Goal: Task Accomplishment & Management: Complete application form

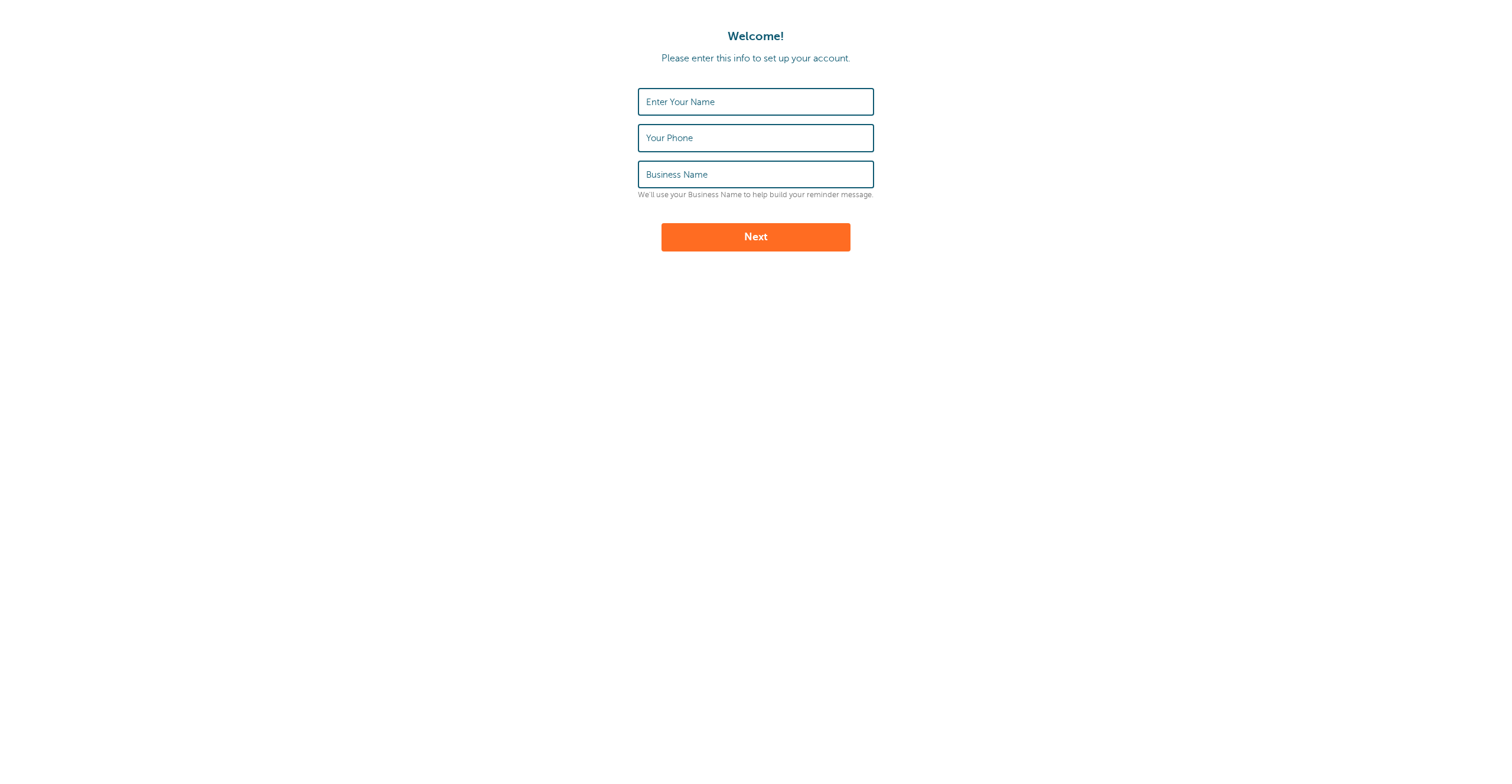
click at [681, 95] on div "Enter Your Name" at bounding box center [756, 101] width 236 height 28
type input "[PERSON_NAME]"
type input "9174553539"
type input "GoReminders"
click at [726, 233] on button "Next" at bounding box center [755, 237] width 189 height 28
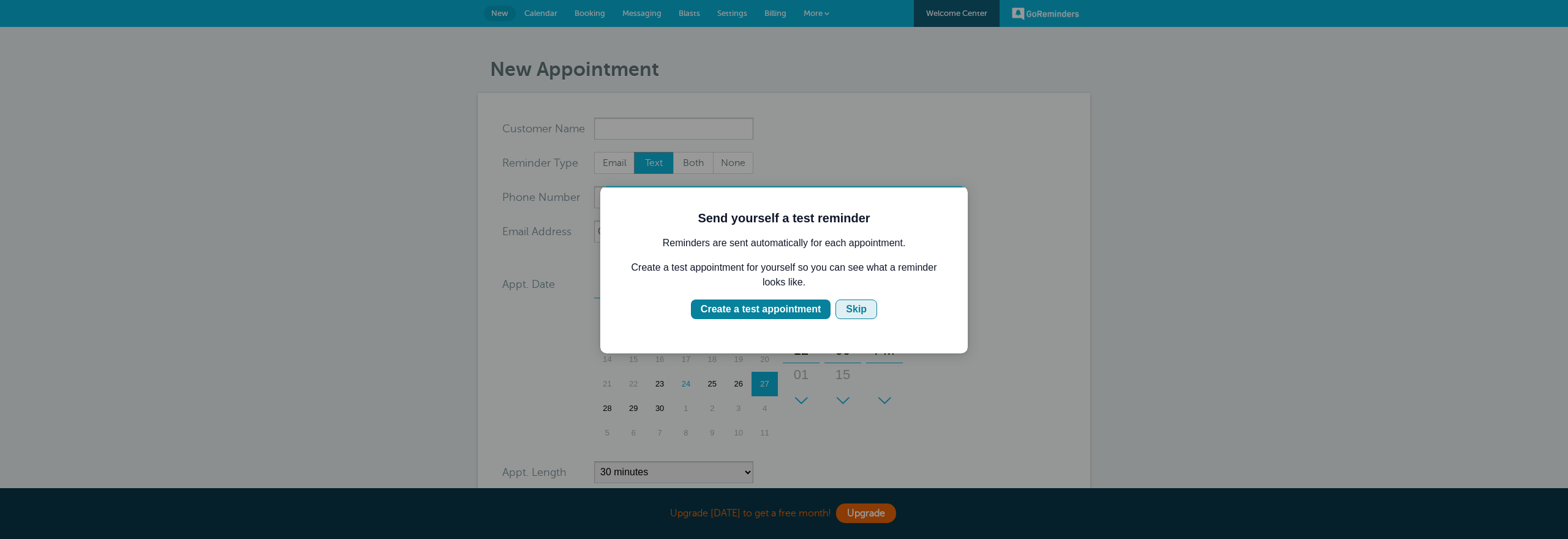
click at [865, 313] on div "Skip" at bounding box center [856, 309] width 21 height 15
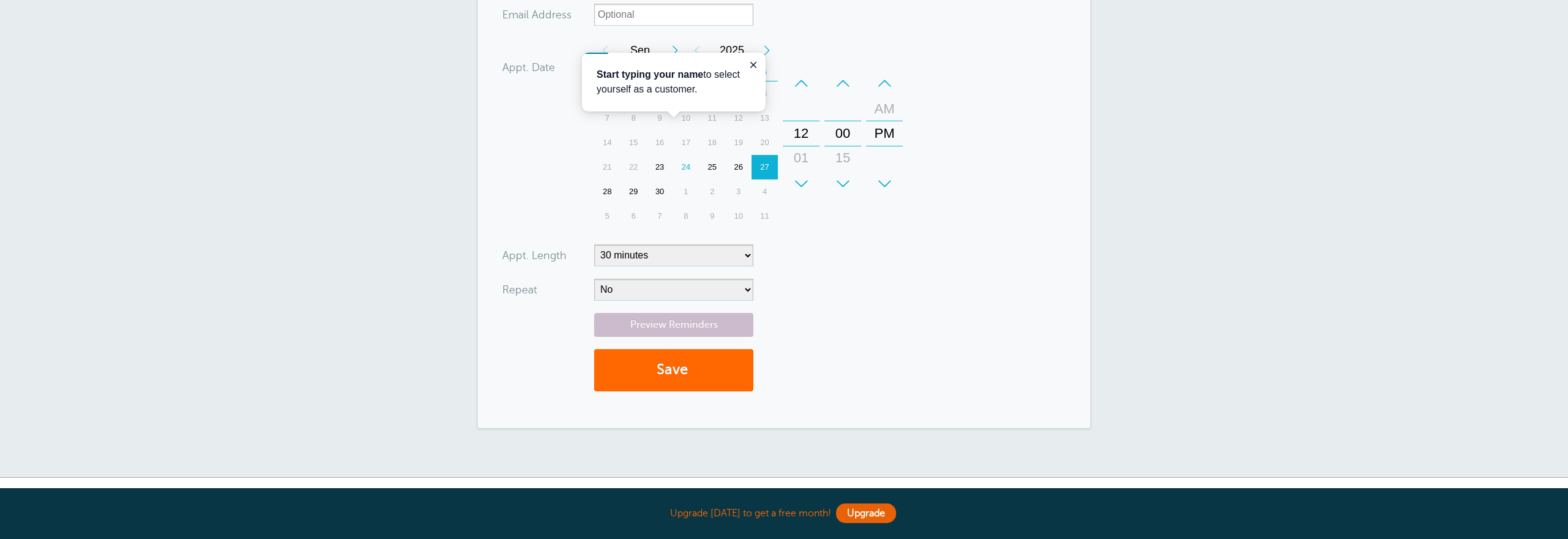
scroll to position [292, 0]
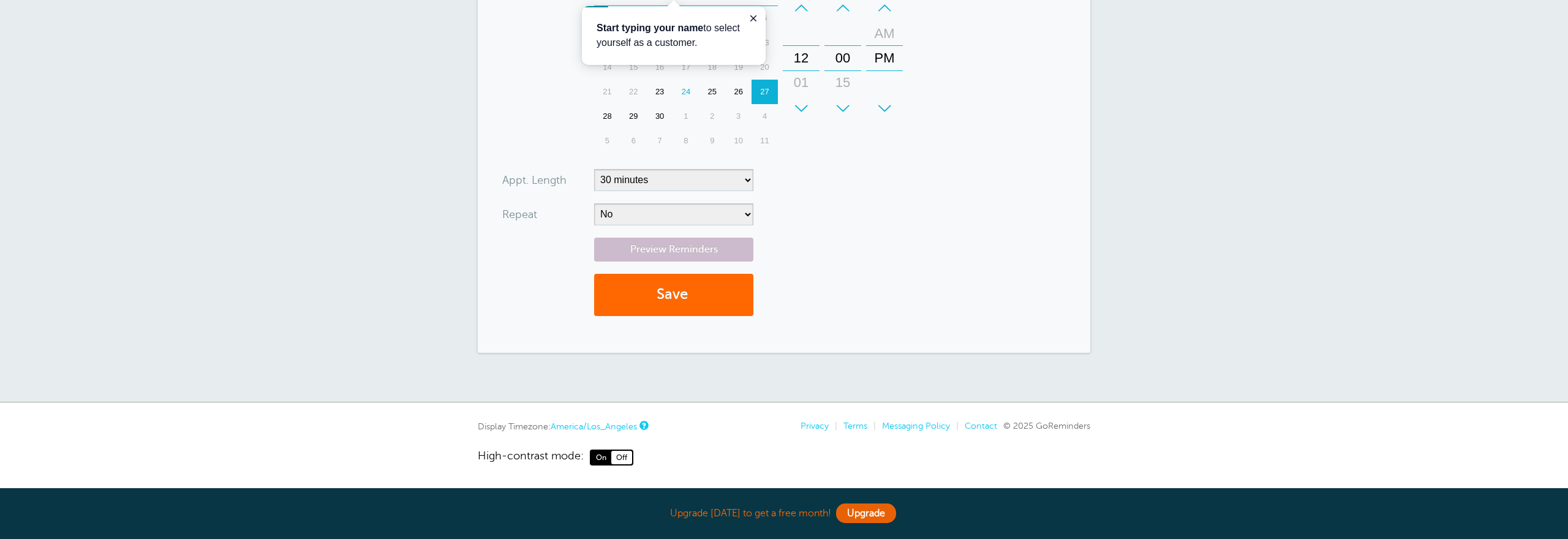
click at [324, 270] on div "New Appointment You are creating a new customer. To use an existing customer se…" at bounding box center [784, 68] width 1568 height 668
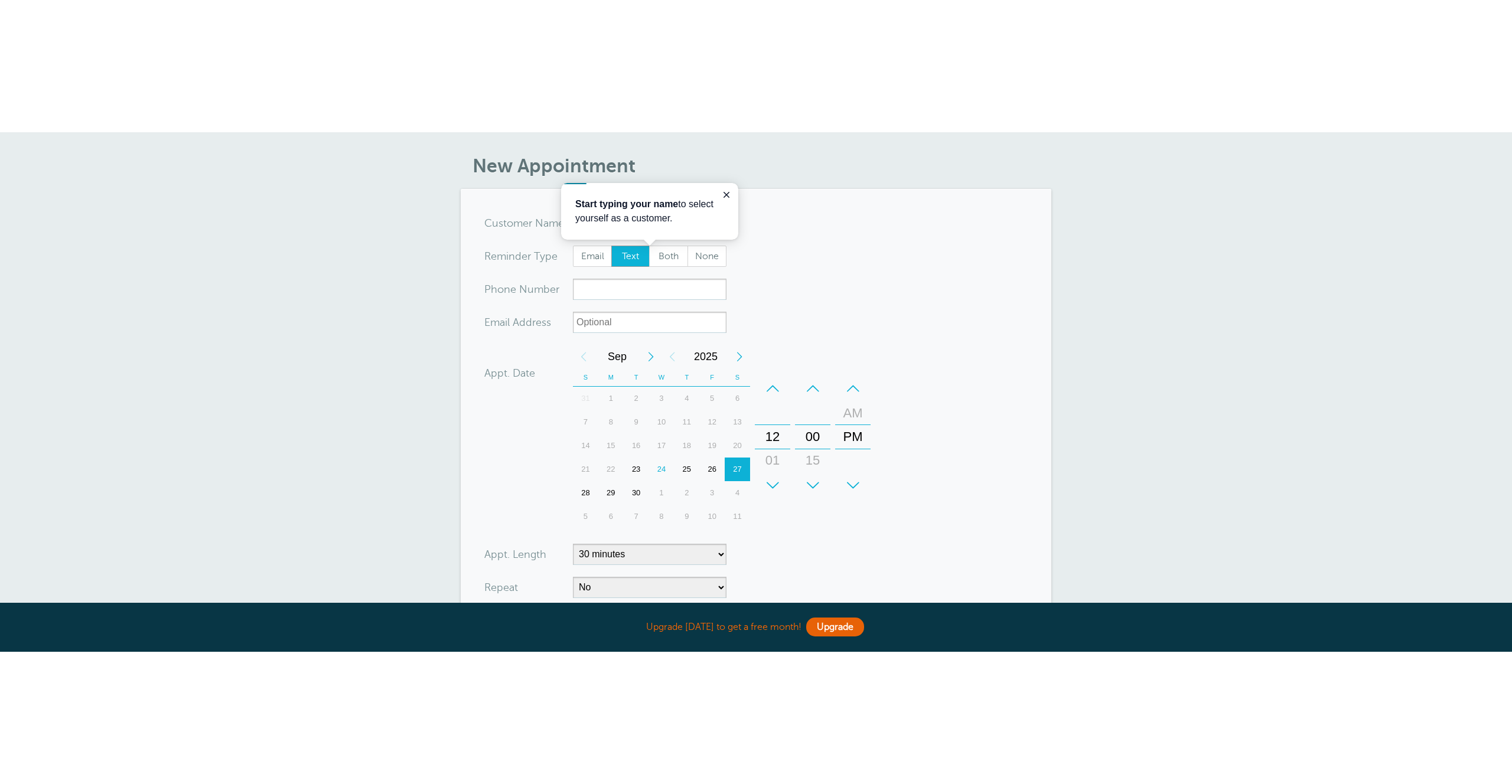
scroll to position [0, 0]
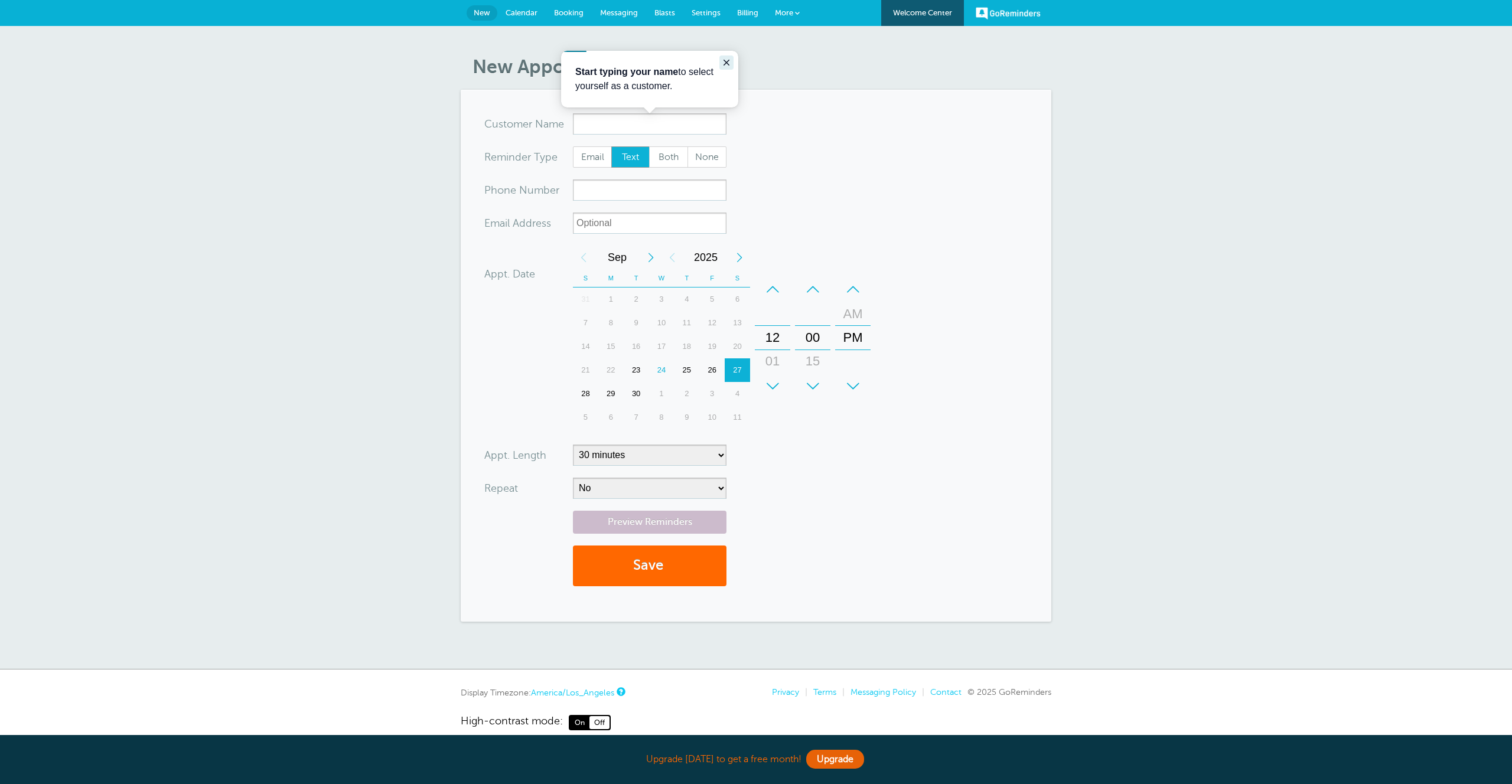
click at [726, 62] on icon "Close guide" at bounding box center [726, 62] width 6 height 6
click at [424, 68] on div "New Appointment You are creating a new customer. To use an existing customer se…" at bounding box center [756, 348] width 1512 height 644
click at [517, 19] on link "Calendar" at bounding box center [522, 13] width 48 height 26
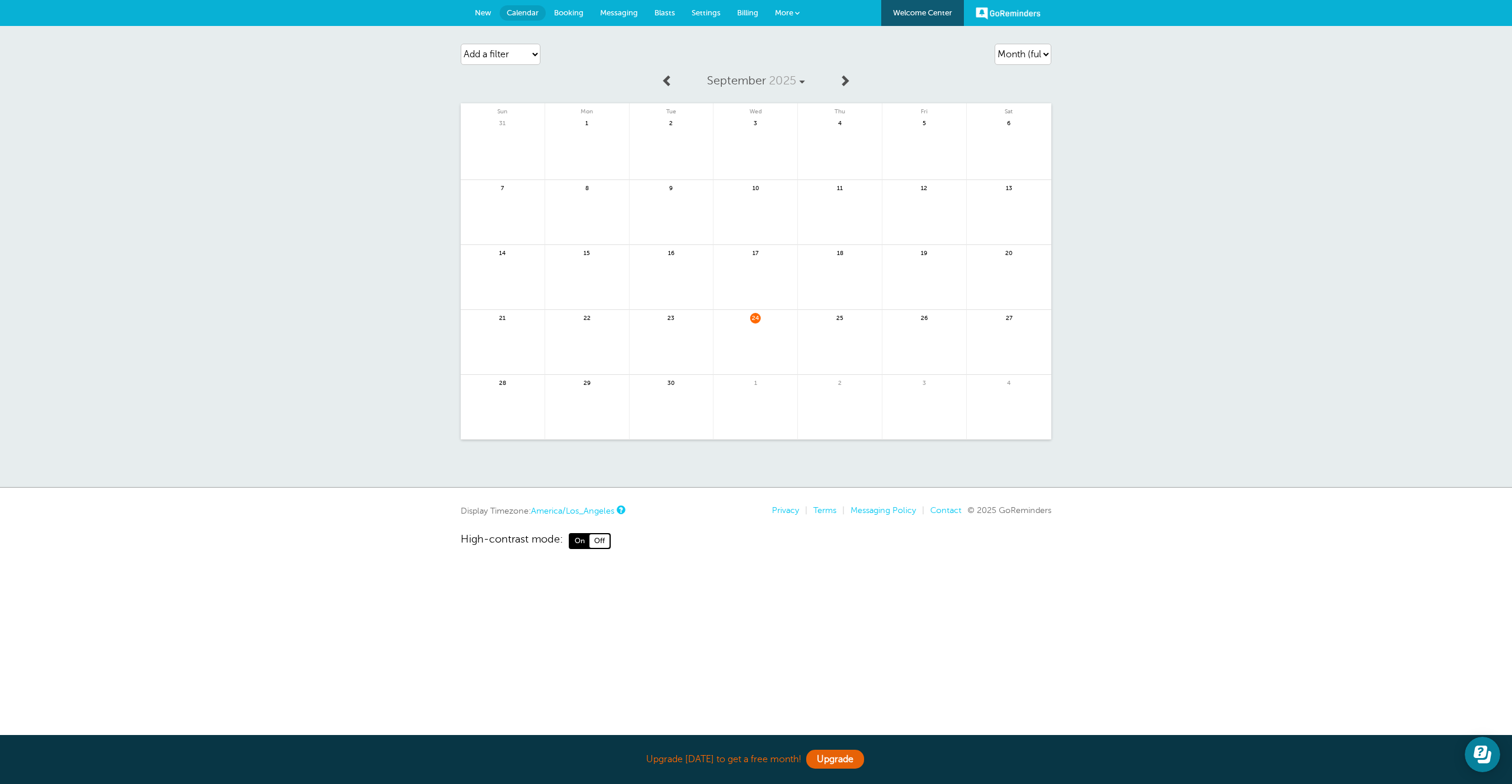
click at [479, 11] on span "New" at bounding box center [483, 12] width 17 height 9
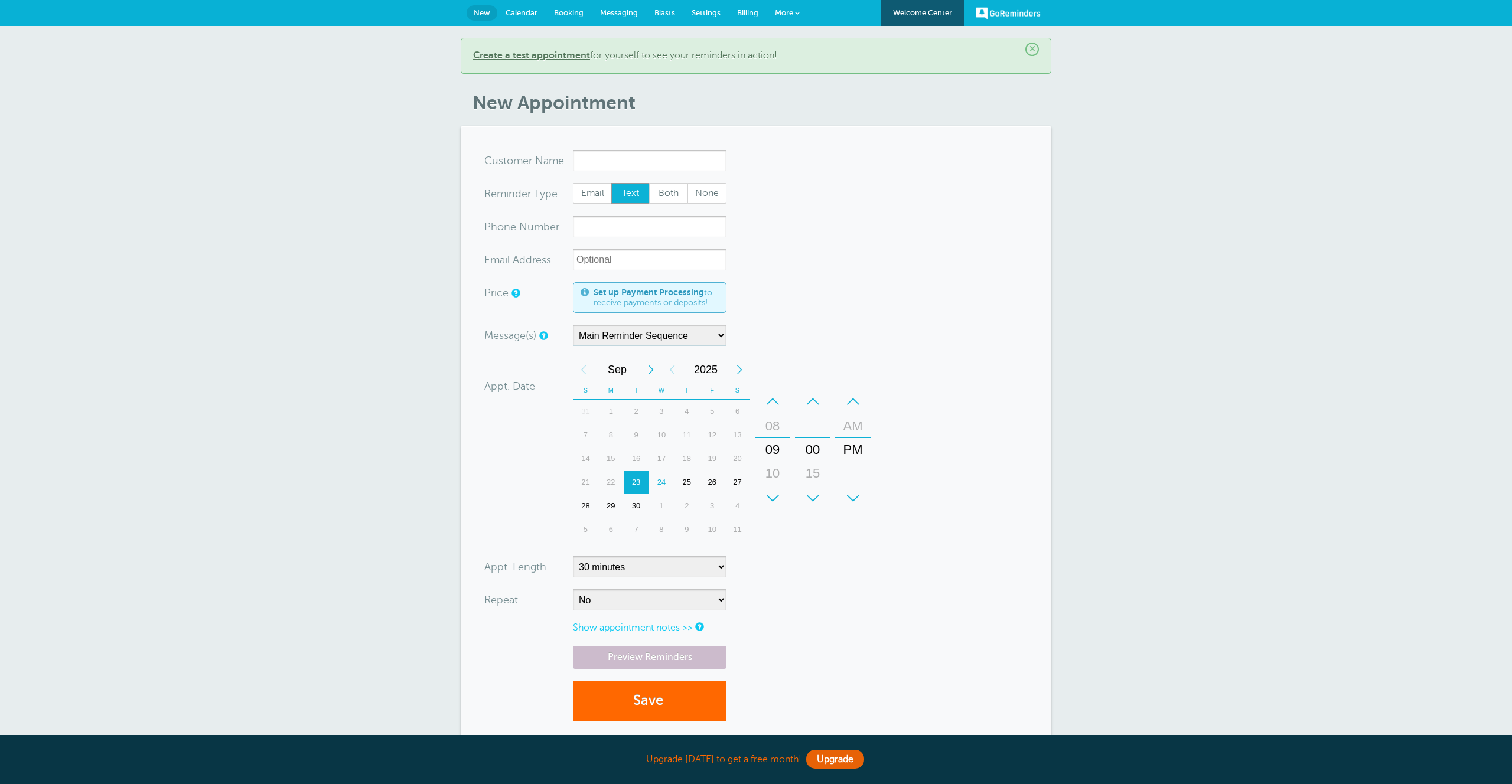
click at [773, 399] on div "–" at bounding box center [772, 401] width 36 height 23
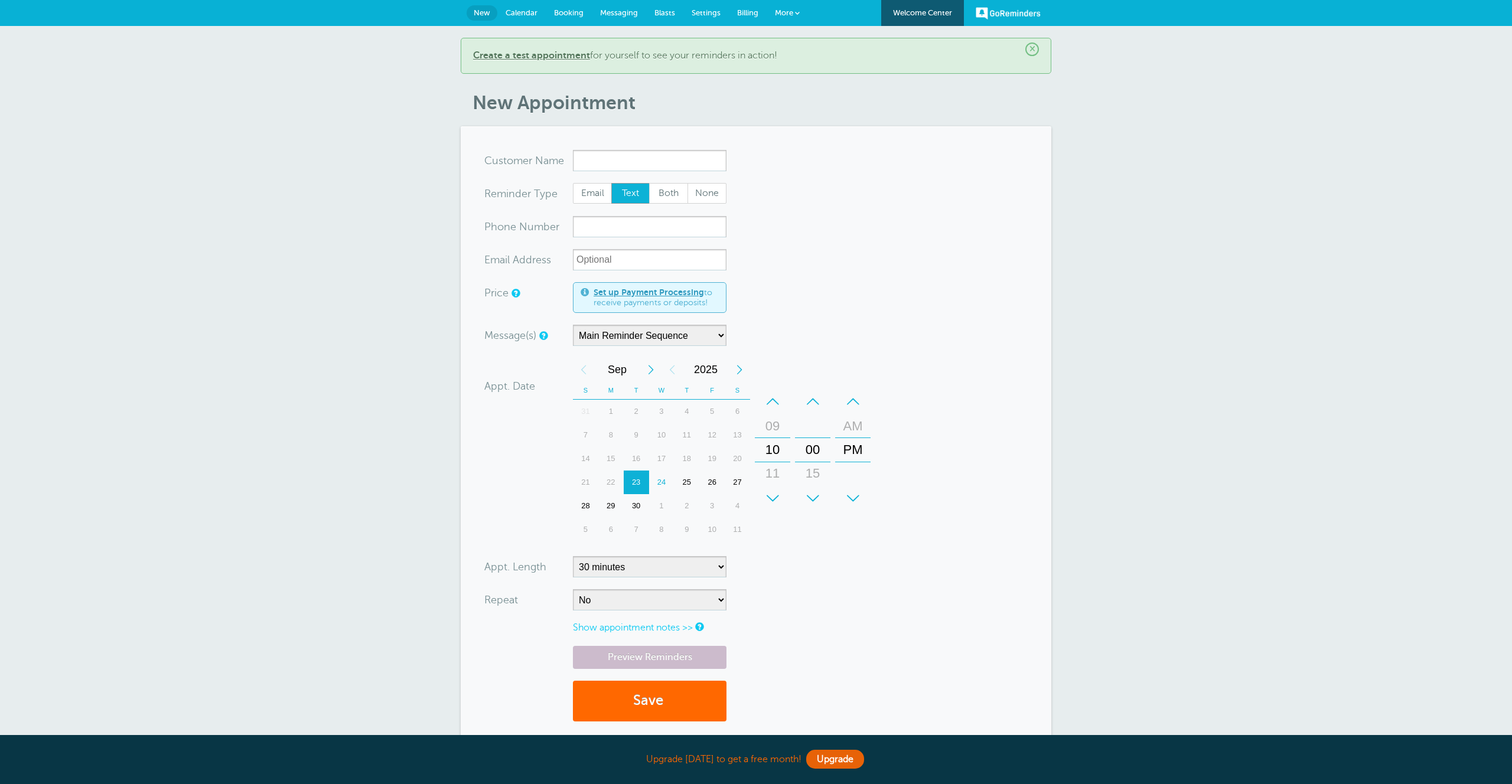
click at [773, 399] on div "–" at bounding box center [772, 401] width 36 height 23
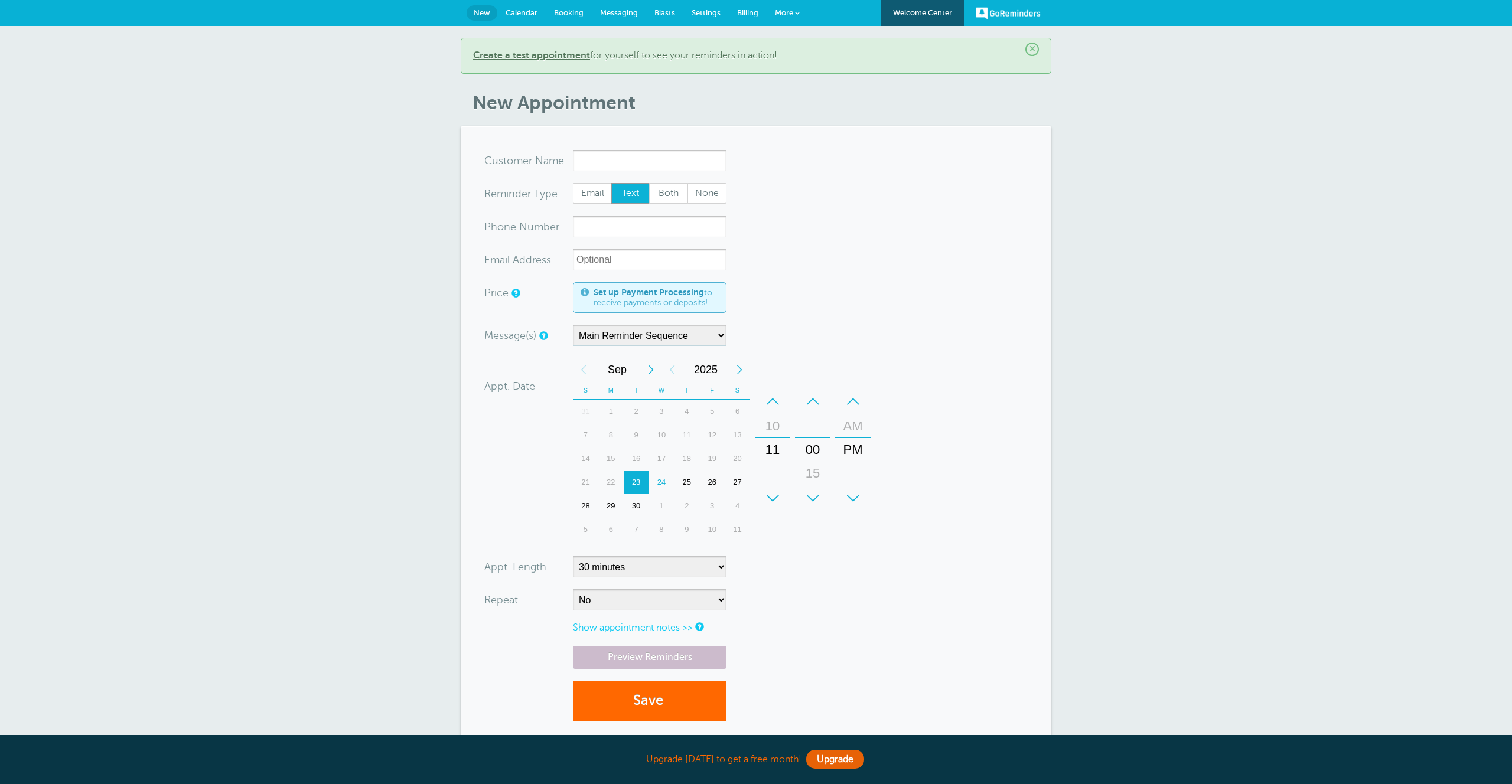
click at [773, 399] on div "–" at bounding box center [772, 401] width 36 height 23
drag, startPoint x: 774, startPoint y: 460, endPoint x: 777, endPoint y: 434, distance: 26.2
click at [777, 450] on div "11" at bounding box center [772, 461] width 28 height 23
drag, startPoint x: 777, startPoint y: 439, endPoint x: 778, endPoint y: 492, distance: 53.0
click at [778, 492] on div "+ – Hours 12 01 02 03 04 05 06 07 08 09 10 11" at bounding box center [772, 450] width 36 height 120
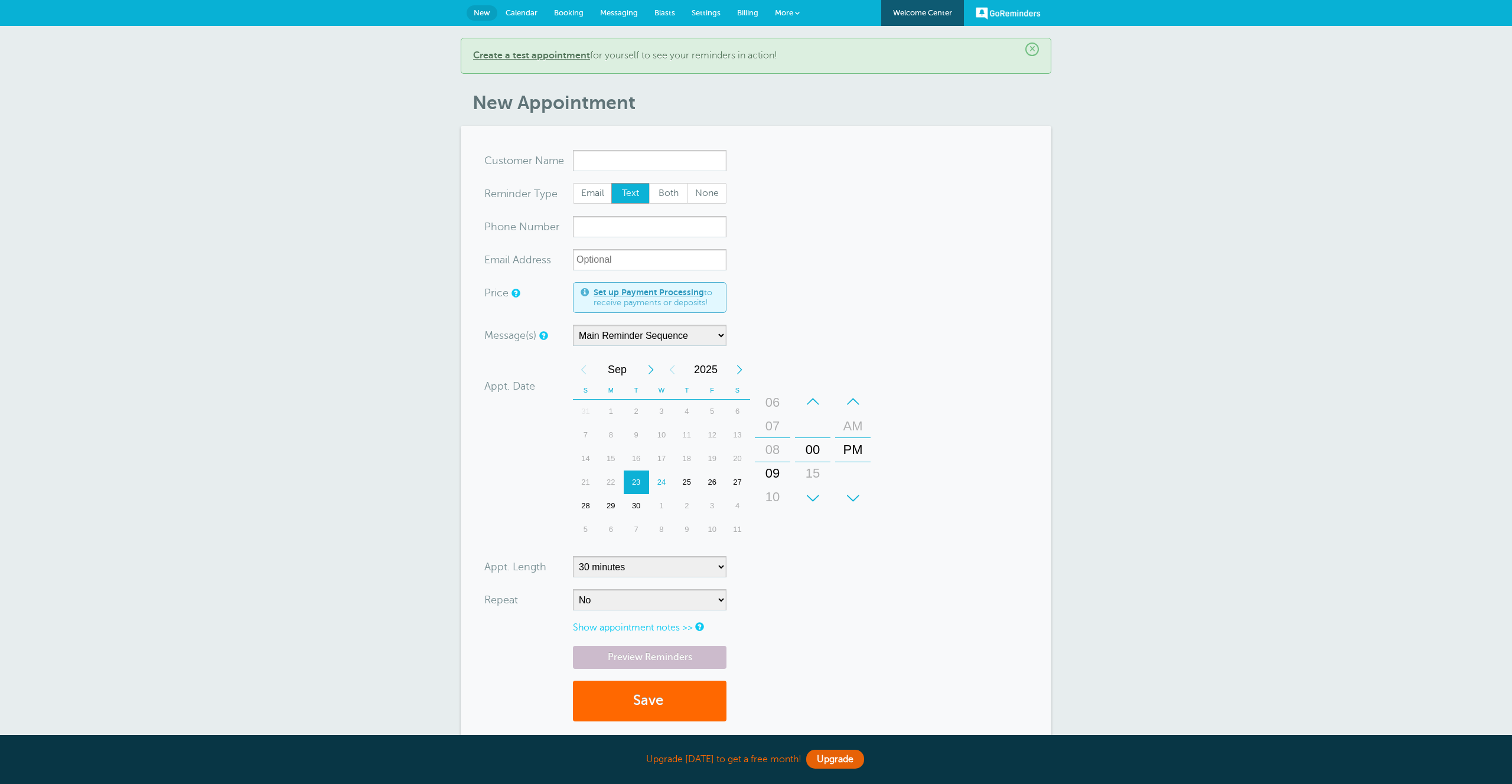
drag, startPoint x: 774, startPoint y: 456, endPoint x: 767, endPoint y: 540, distance: 84.3
click at [768, 541] on div "+ – Month January February March April May June July August September October N…" at bounding box center [724, 450] width 302 height 184
drag, startPoint x: 781, startPoint y: 450, endPoint x: 776, endPoint y: 479, distance: 29.4
click at [776, 479] on div "09" at bounding box center [772, 473] width 28 height 23
click at [776, 469] on div "10" at bounding box center [772, 473] width 28 height 23
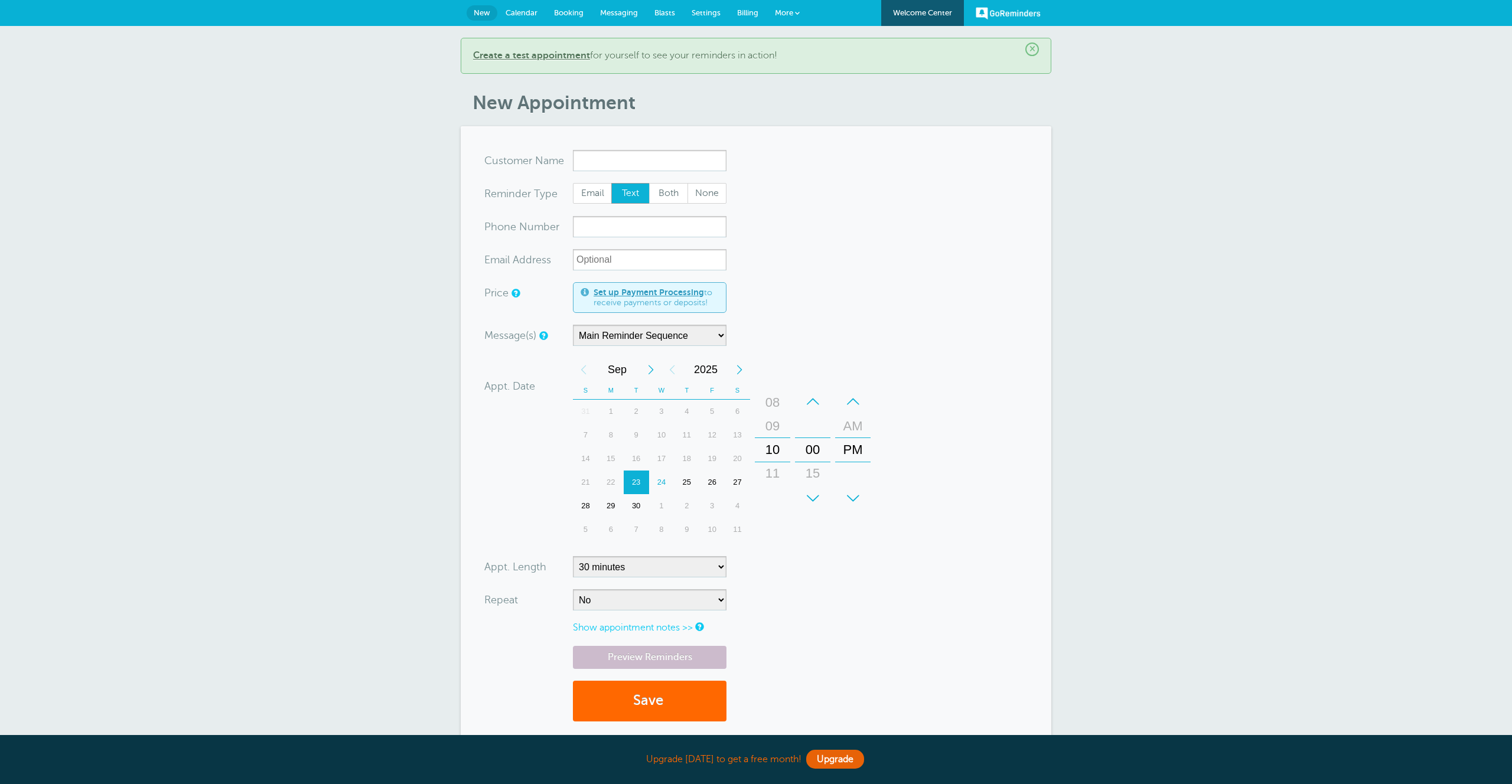
click at [773, 430] on div "09" at bounding box center [772, 426] width 28 height 23
click at [657, 190] on span "Jonathan Zacks" at bounding box center [649, 185] width 142 height 15
type input "JonathanZacksmaxzacks+20250924c@gmail.com9174553539"
type input "Jonathan Zacks"
type input "9174553539"
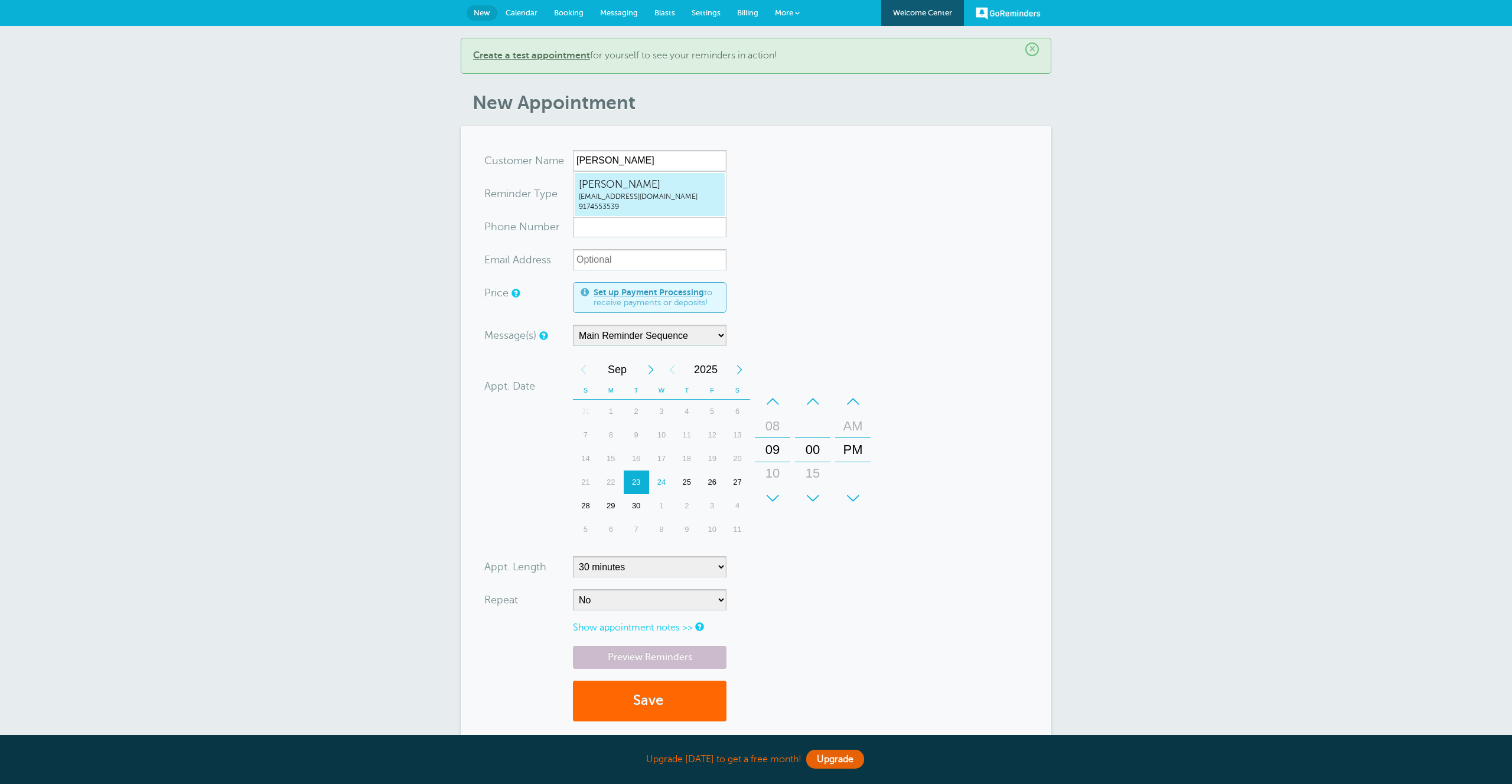
type input "maxzacks+20250924c@gmail.com"
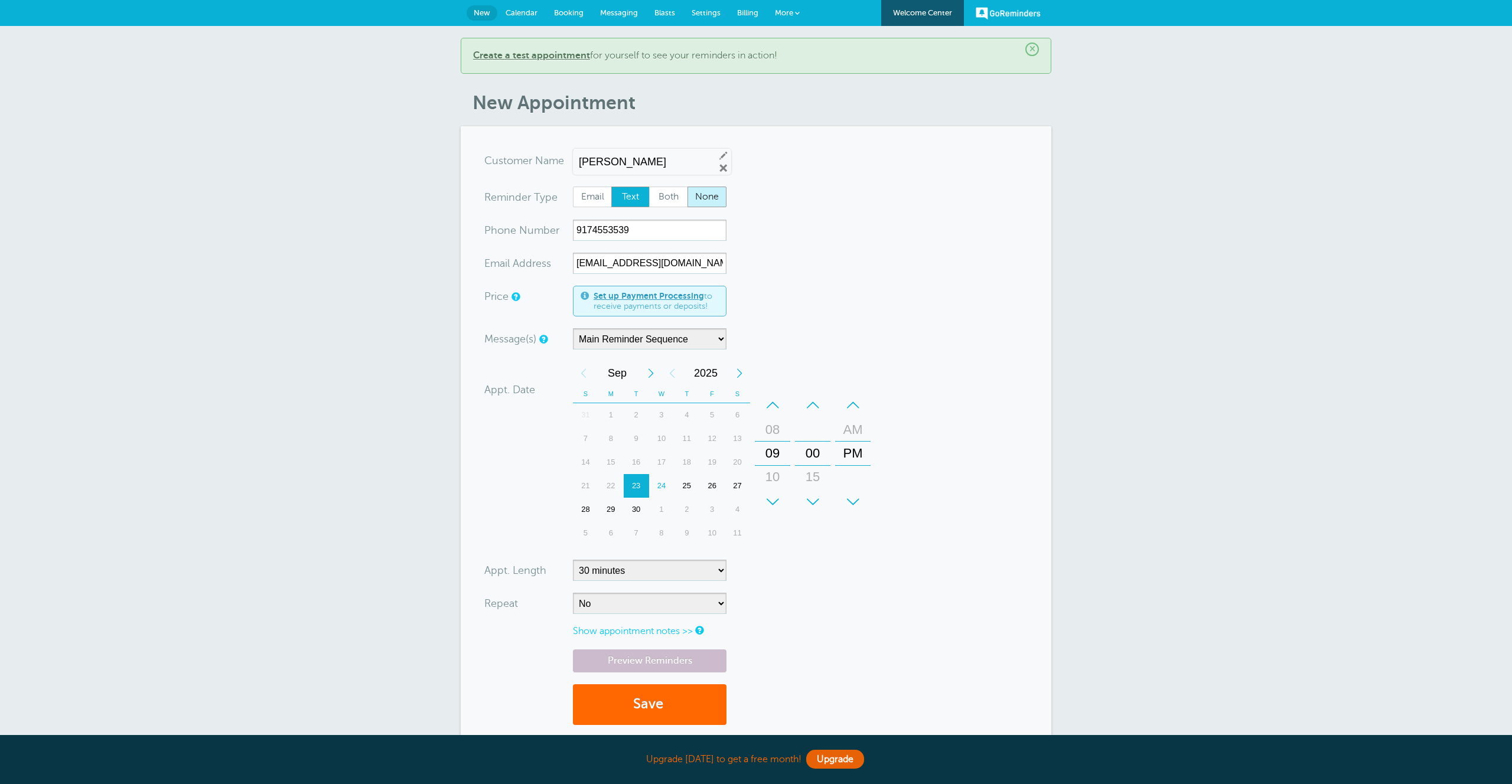
click at [712, 194] on span "None" at bounding box center [707, 197] width 38 height 20
click at [688, 187] on input "None" at bounding box center [687, 186] width 1 height 1
radio input "true"
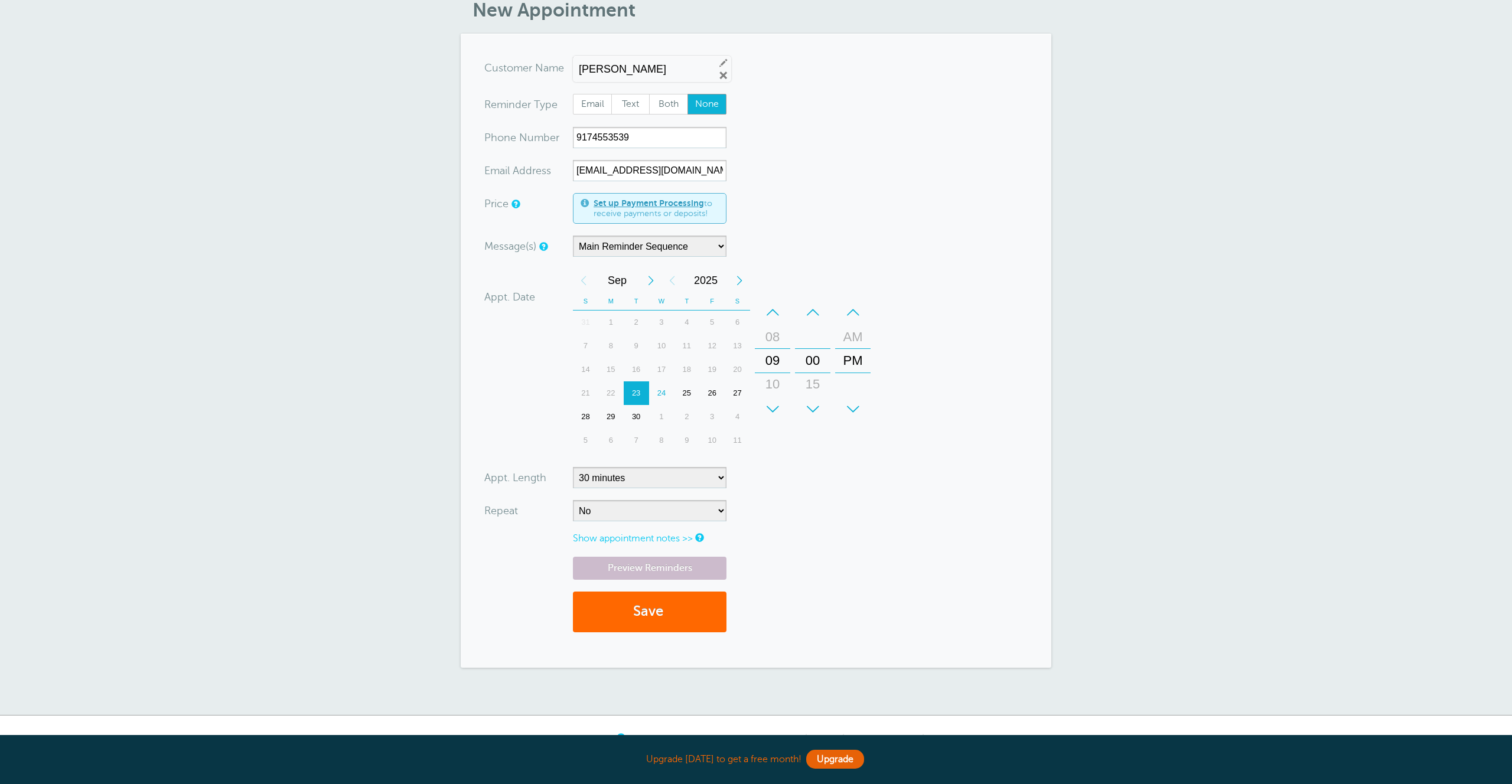
scroll to position [156, 0]
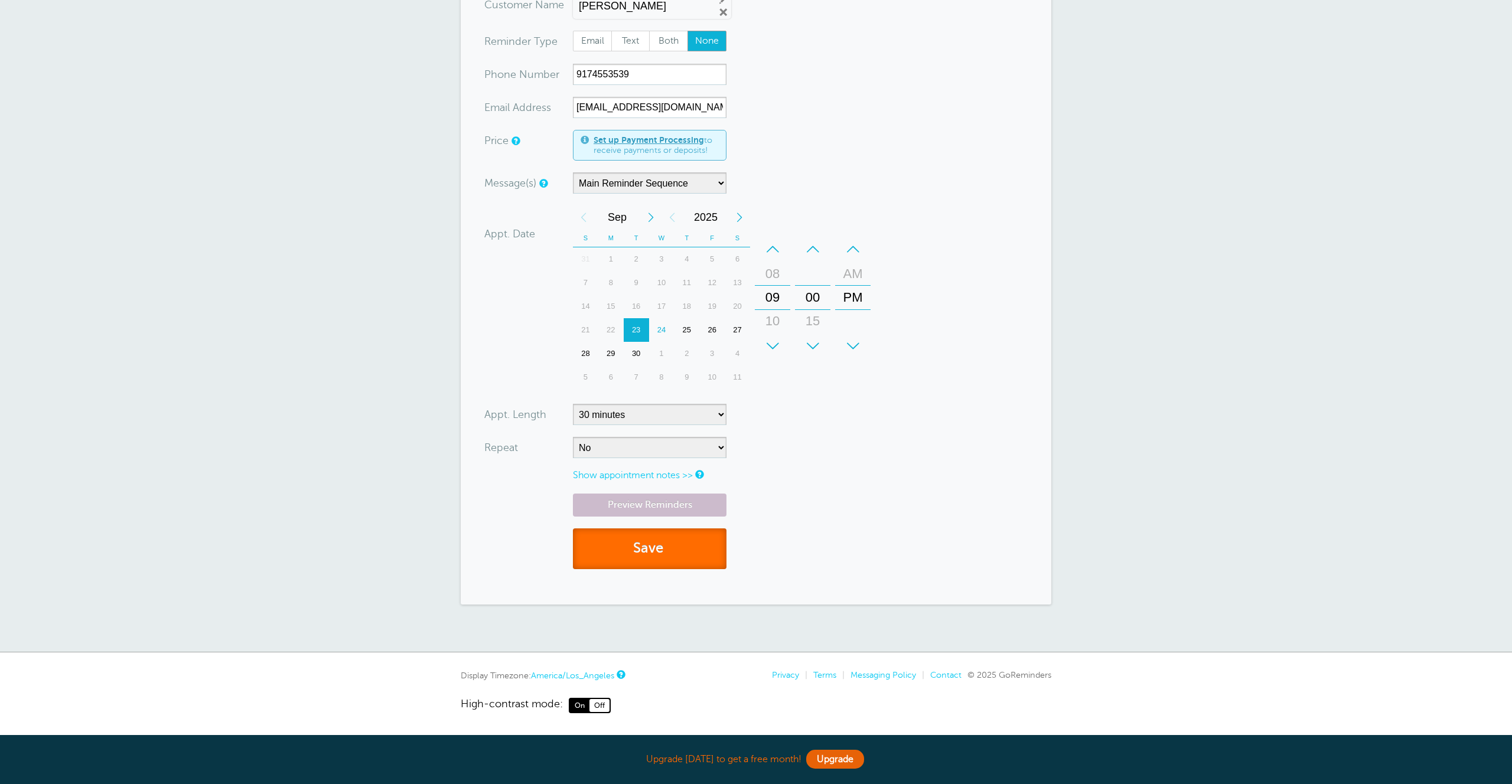
click at [669, 556] on button "Save" at bounding box center [649, 548] width 154 height 41
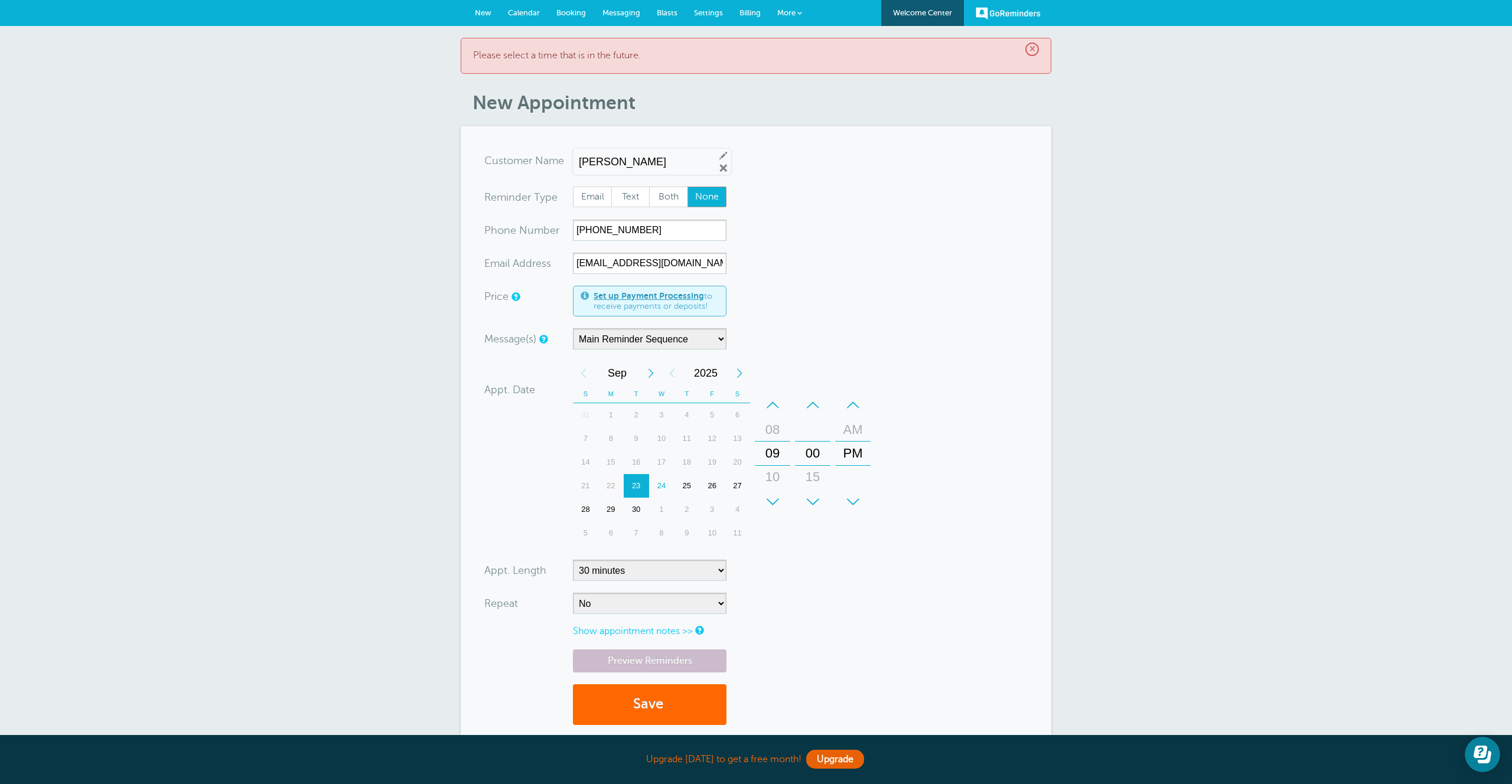
click at [776, 483] on div "10" at bounding box center [772, 477] width 28 height 23
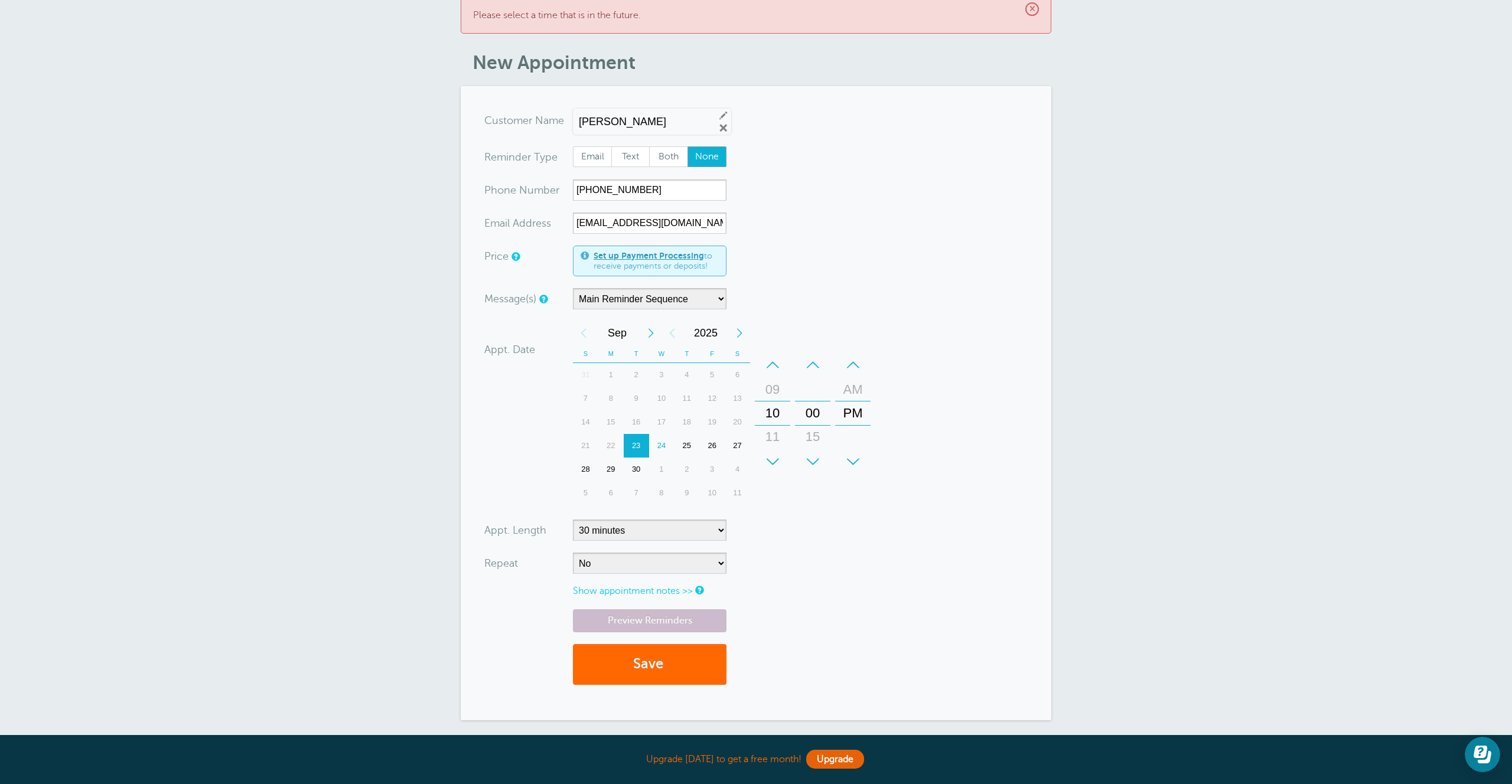
scroll to position [156, 0]
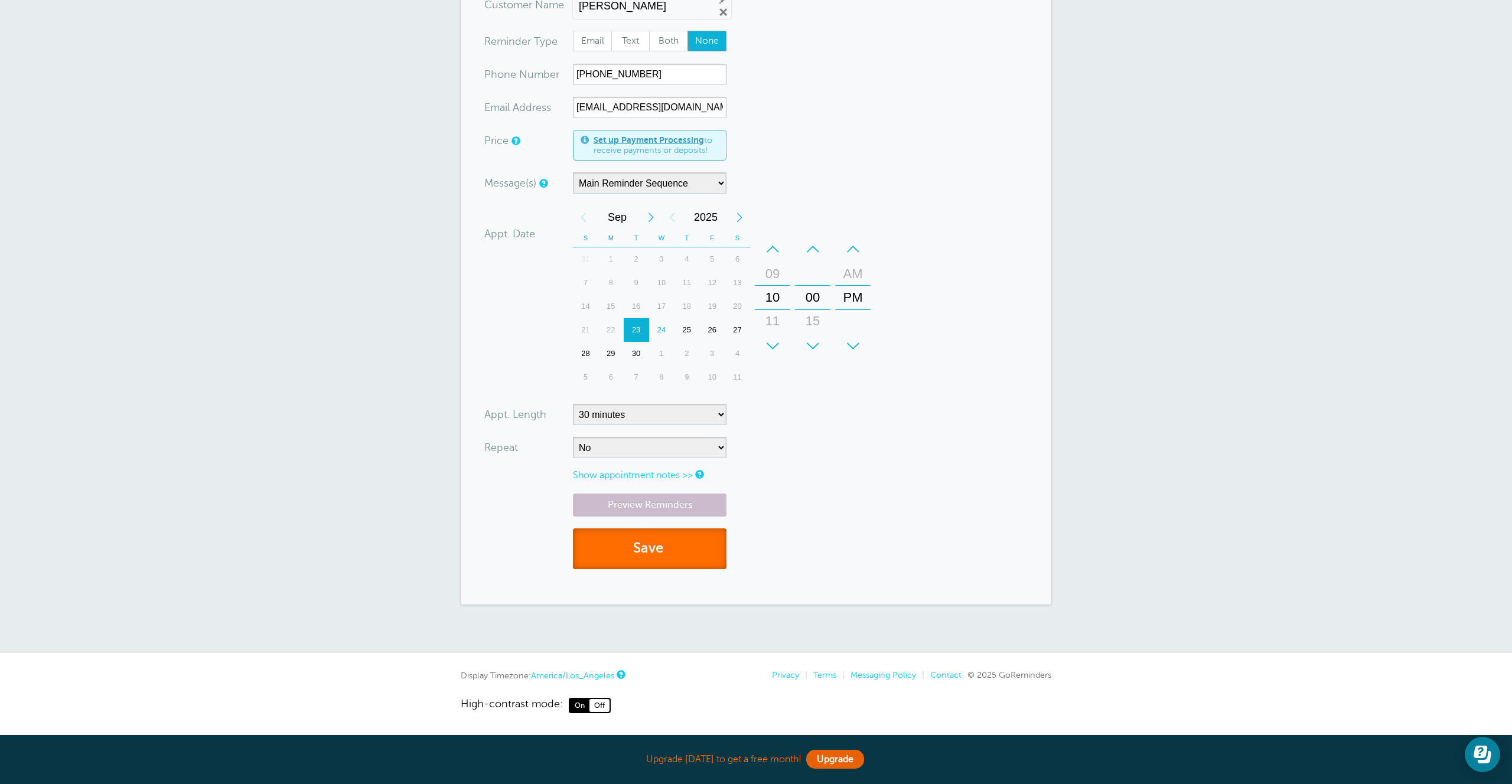
click at [676, 552] on button "Save" at bounding box center [649, 548] width 154 height 41
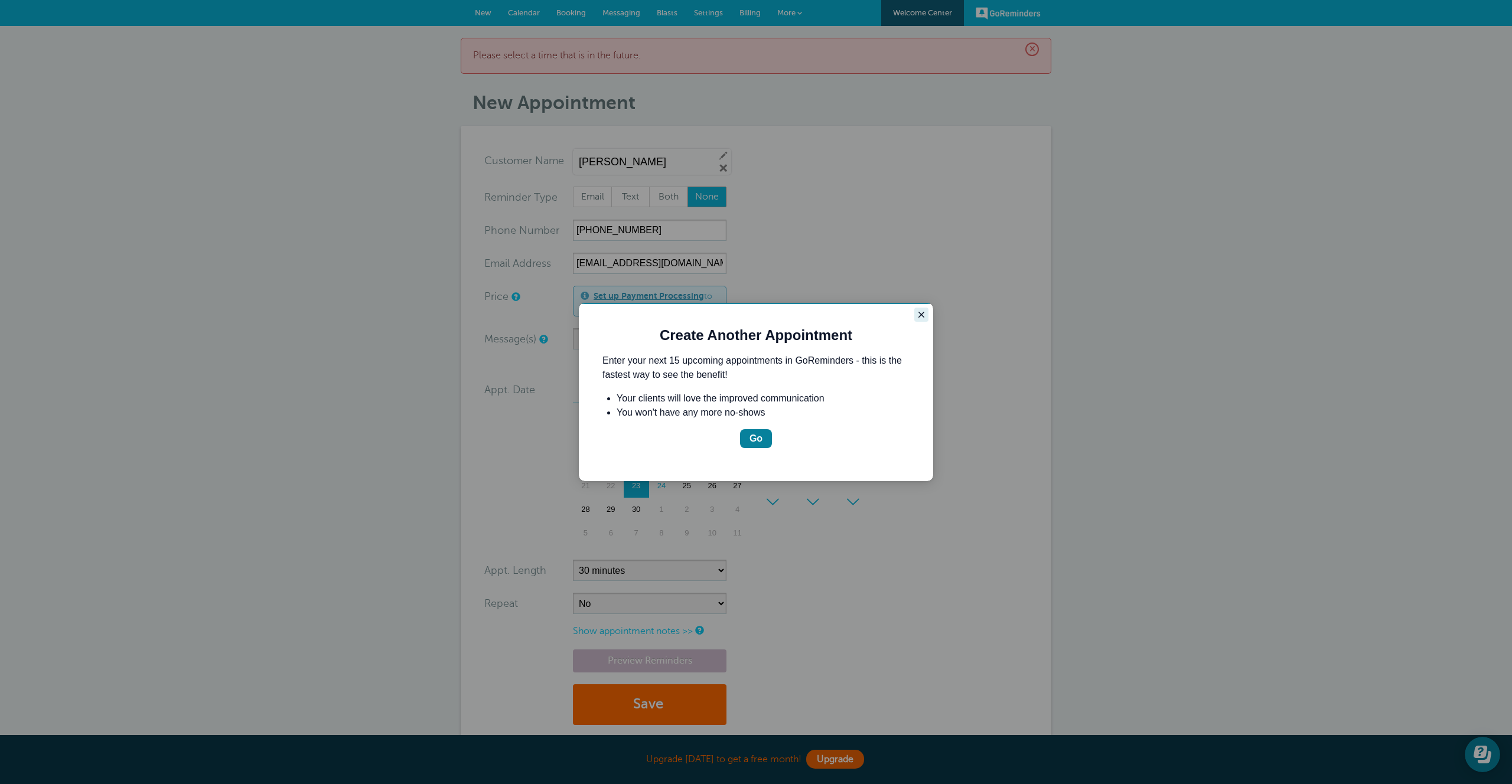
click at [919, 314] on icon "Close guide" at bounding box center [921, 315] width 9 height 9
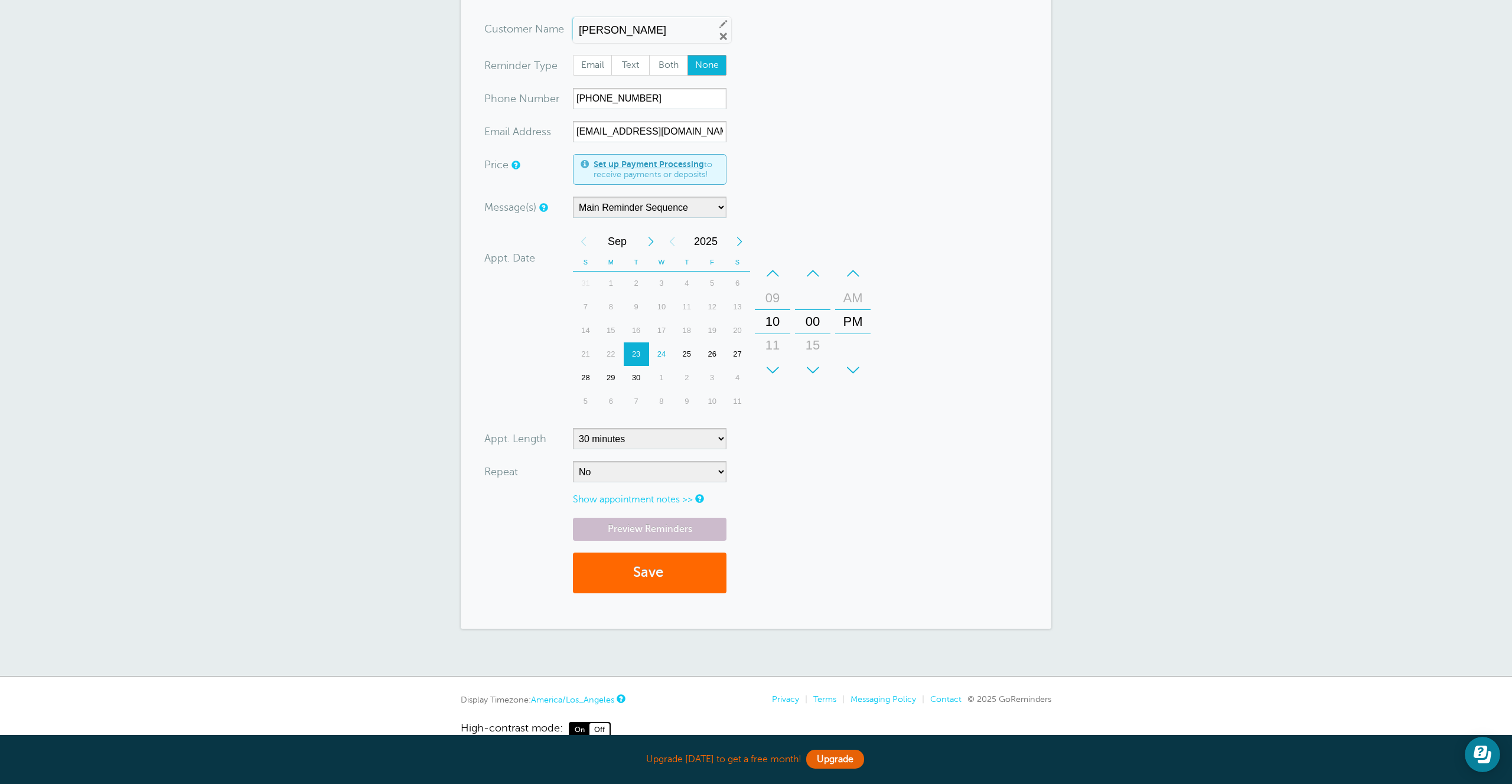
scroll to position [135, 0]
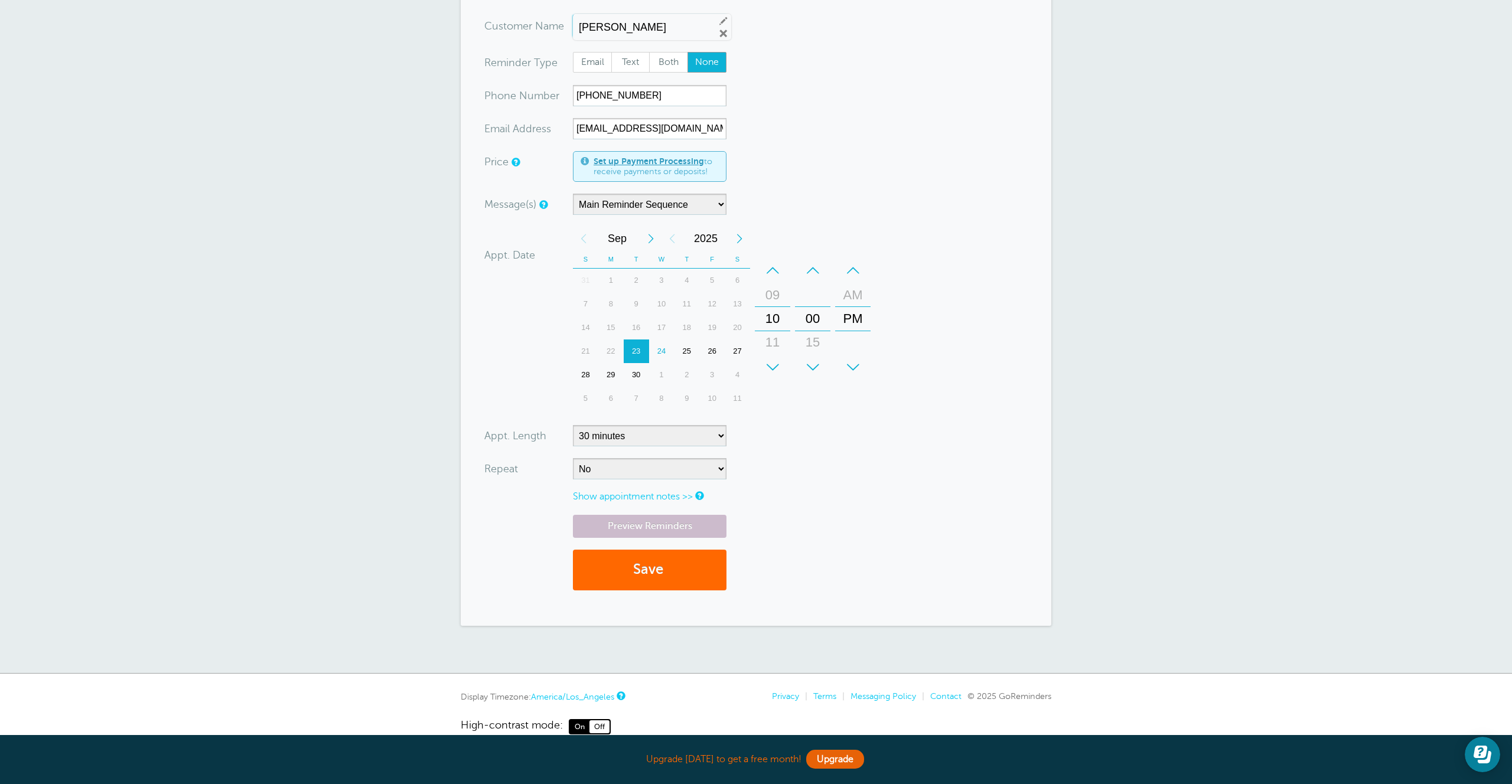
click at [657, 350] on div "24" at bounding box center [662, 351] width 26 height 23
drag, startPoint x: 779, startPoint y: 324, endPoint x: 773, endPoint y: 444, distance: 120.1
click at [773, 444] on form "You are creating a new customer. To use an existing customer select one from th…" at bounding box center [755, 309] width 543 height 587
drag, startPoint x: 813, startPoint y: 331, endPoint x: 814, endPoint y: 303, distance: 28.0
click at [814, 303] on div "15" at bounding box center [812, 314] width 28 height 23
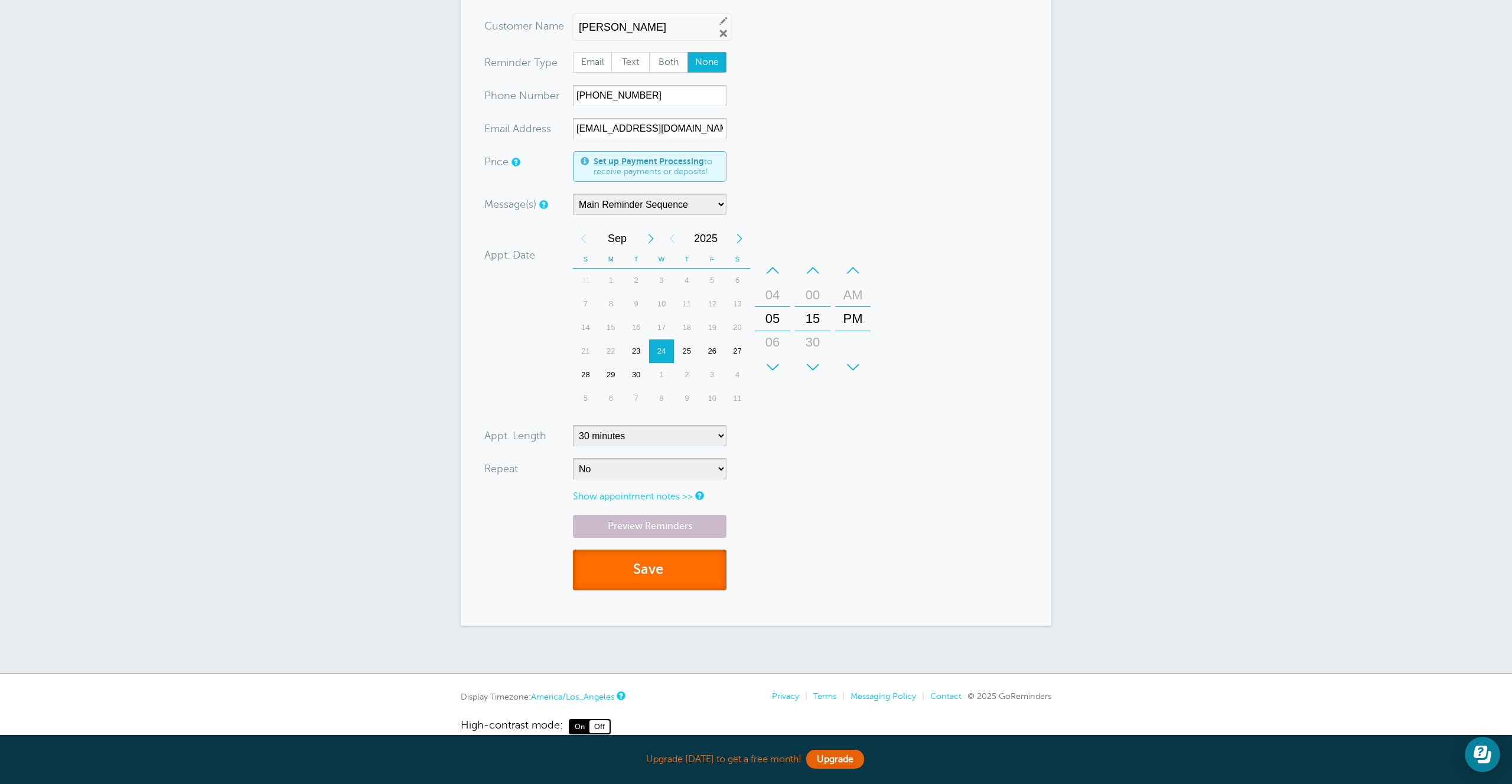
click at [671, 567] on button "Save" at bounding box center [649, 570] width 154 height 41
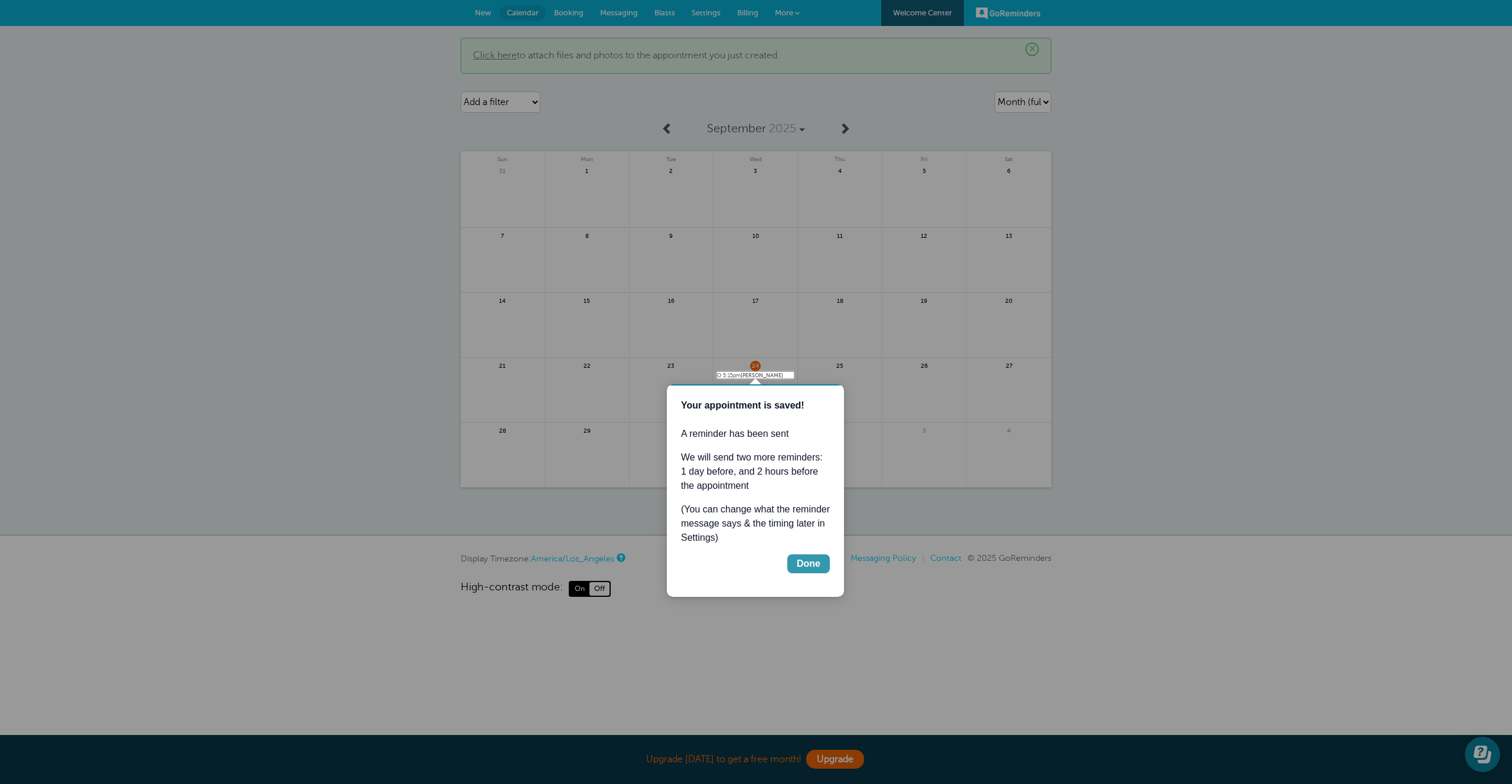
click at [808, 569] on div "Done" at bounding box center [808, 563] width 23 height 14
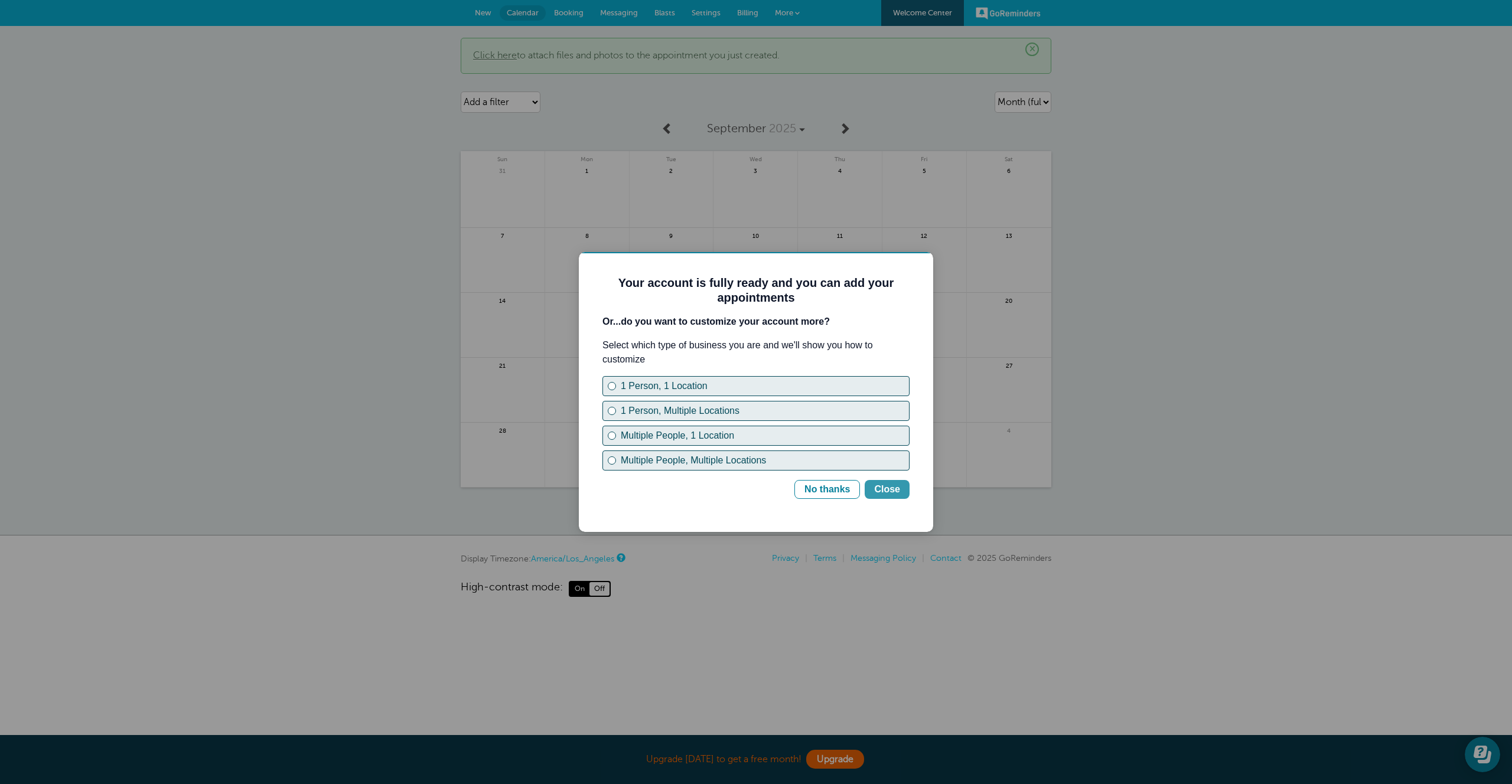
click at [887, 486] on div "Close" at bounding box center [887, 489] width 26 height 14
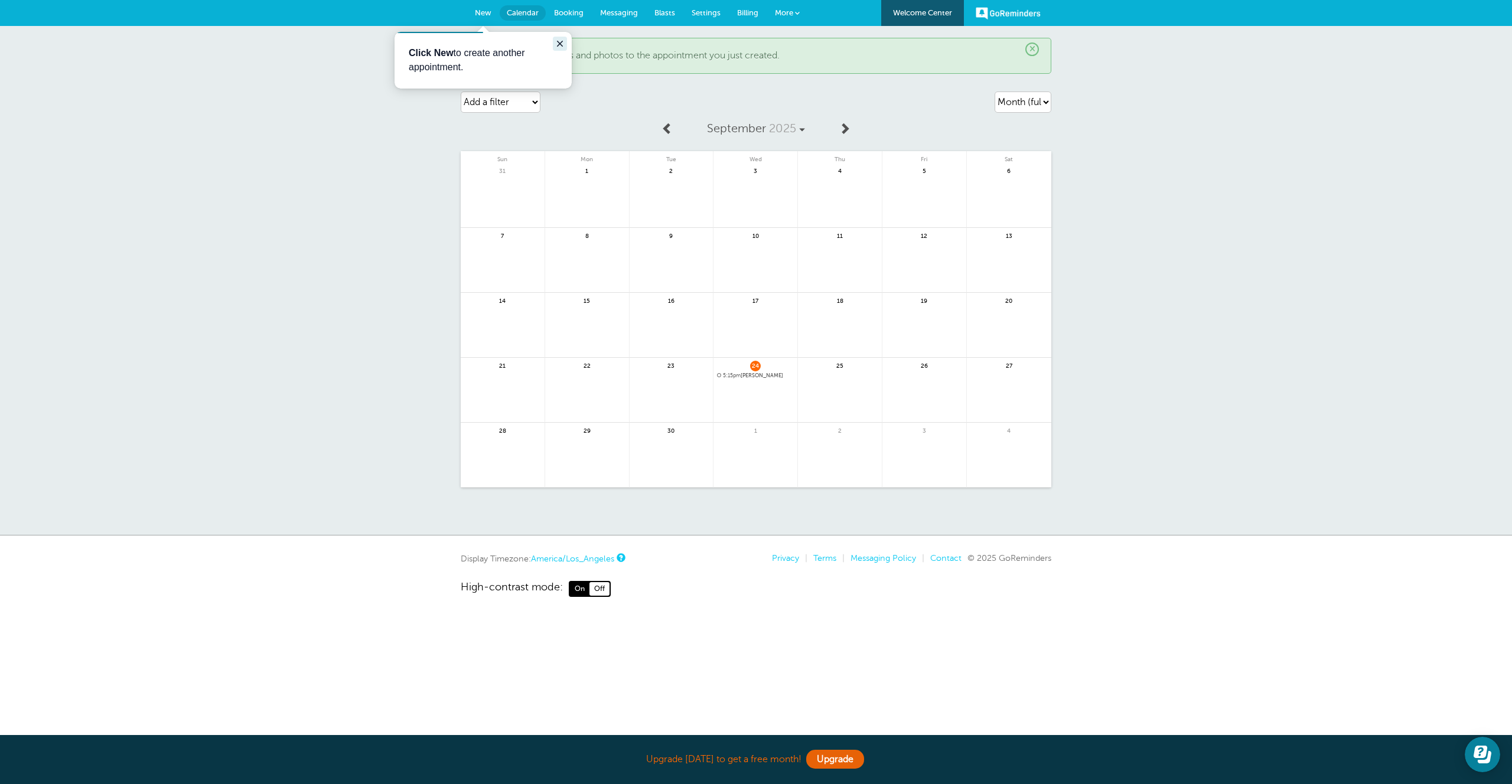
click at [563, 42] on icon "Close guide" at bounding box center [560, 44] width 9 height 9
click at [477, 13] on span "New" at bounding box center [483, 12] width 17 height 9
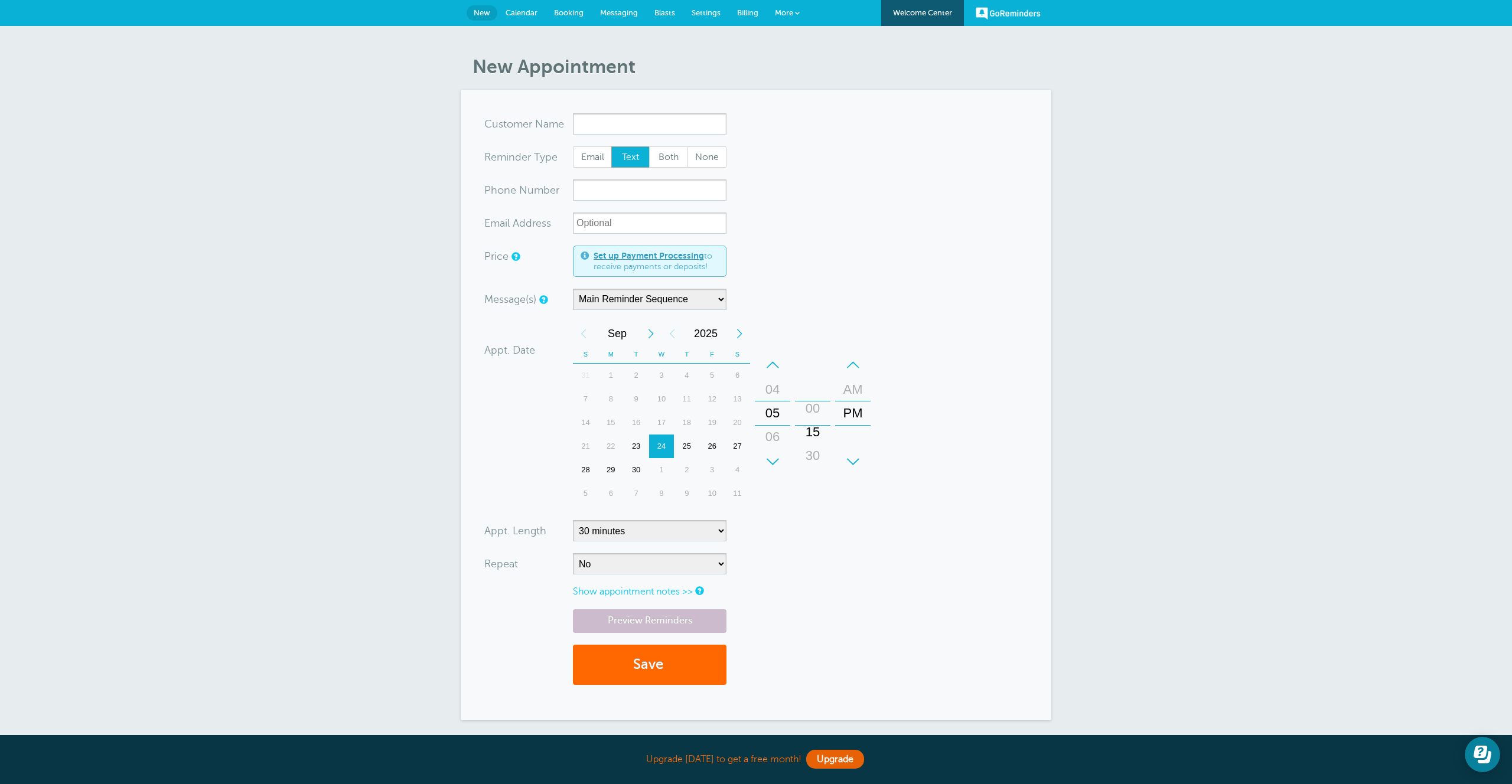
drag, startPoint x: 812, startPoint y: 397, endPoint x: 810, endPoint y: 416, distance: 19.1
click at [810, 416] on div "00" at bounding box center [812, 408] width 28 height 23
click at [293, 163] on div "New Appointment You are creating a new customer. To use an existing customer se…" at bounding box center [756, 397] width 1512 height 742
click at [631, 448] on div "23" at bounding box center [636, 446] width 26 height 23
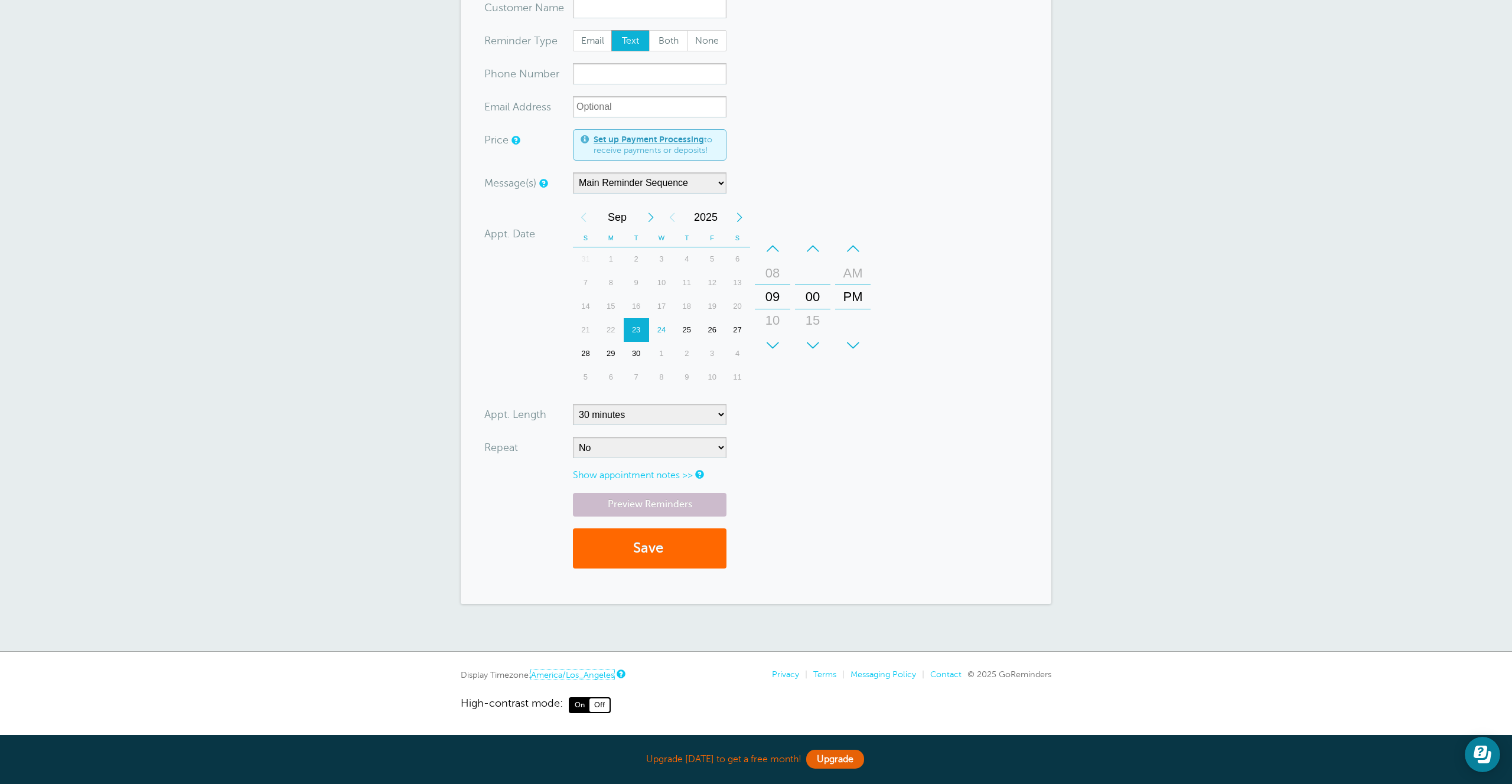
click at [563, 673] on link "America/Los_Angeles" at bounding box center [573, 675] width 83 height 9
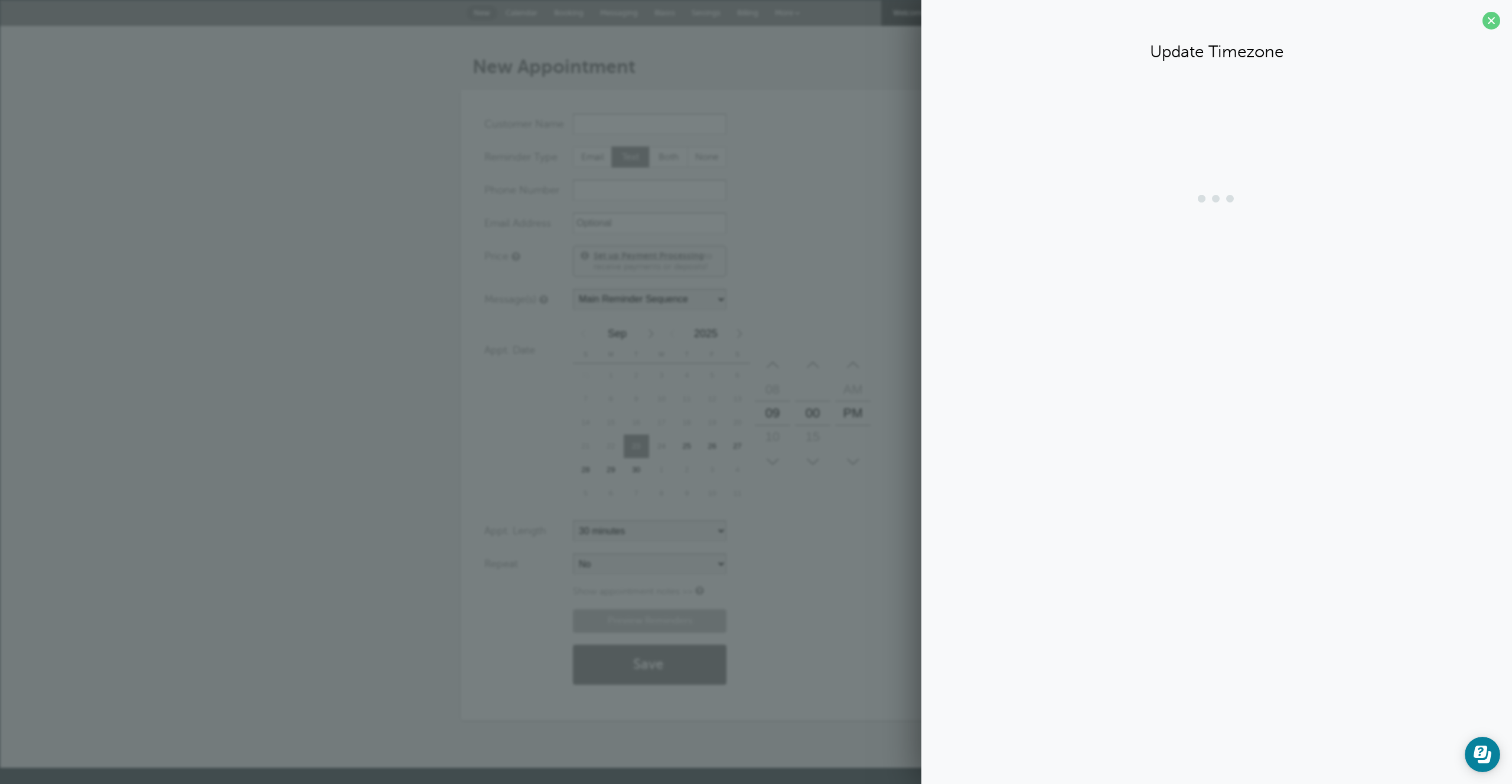
scroll to position [0, 0]
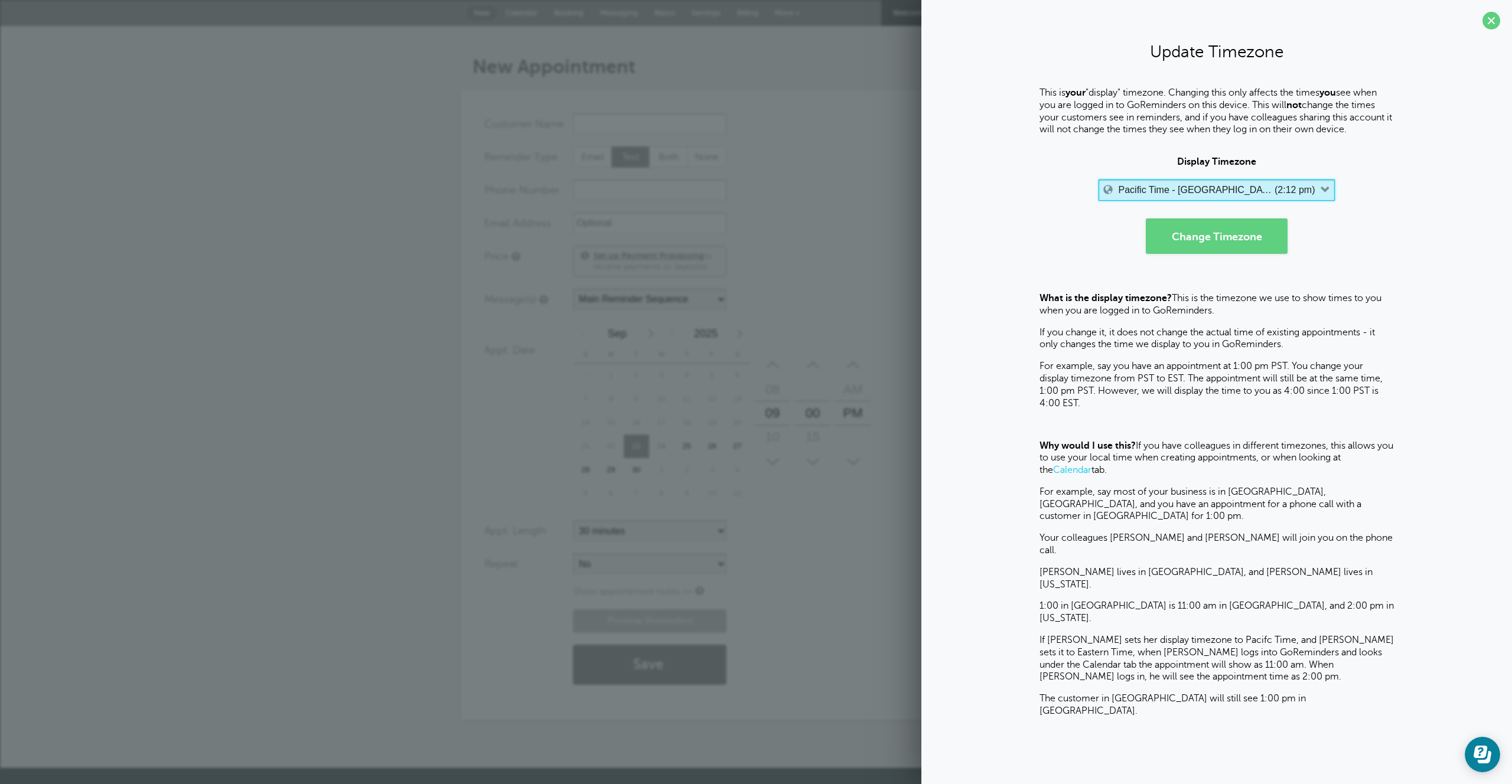
click at [1189, 195] on label "Pacific Time - [GEOGRAPHIC_DATA] & [GEOGRAPHIC_DATA]" at bounding box center [1195, 190] width 154 height 11
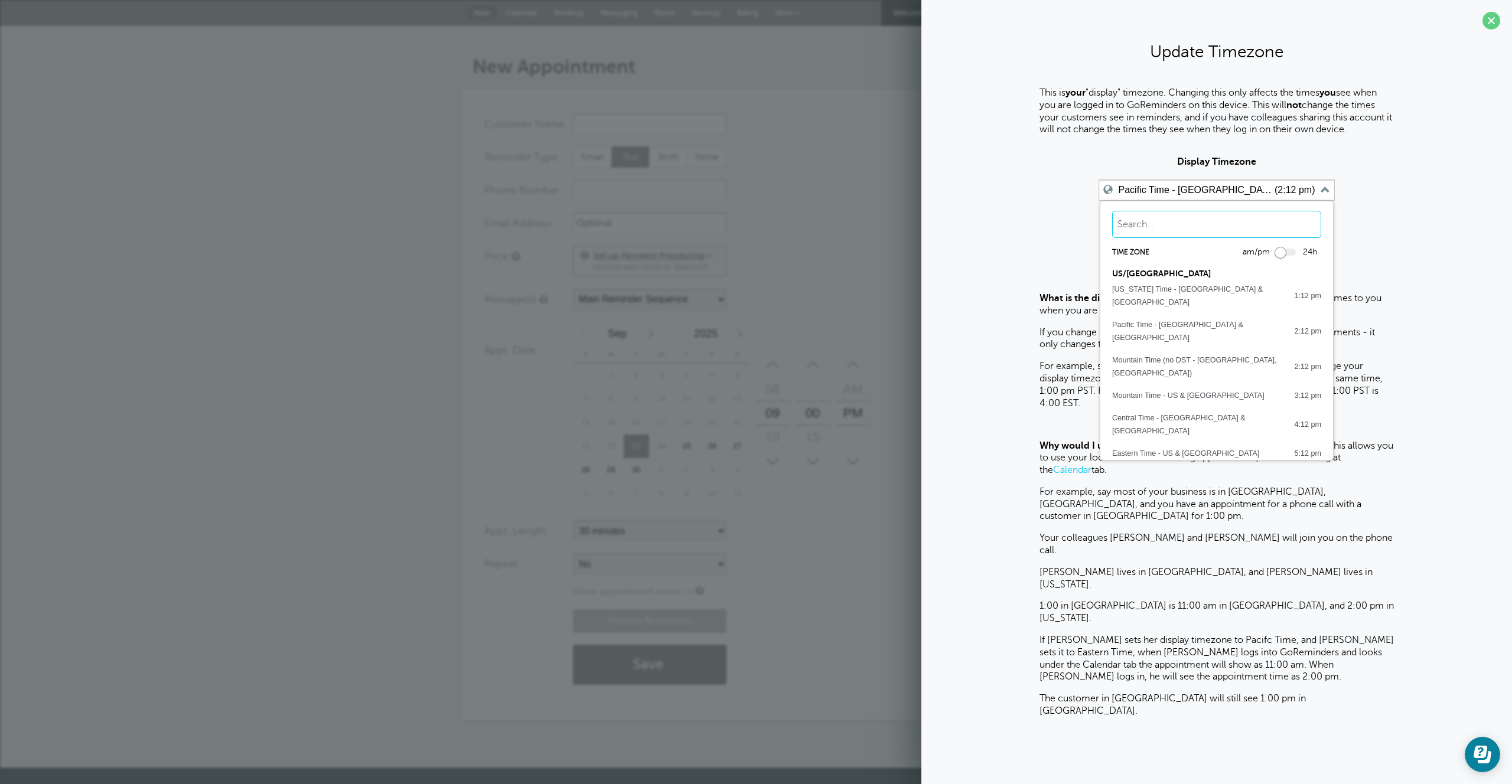
click at [1162, 227] on input "text" at bounding box center [1216, 224] width 209 height 27
type input "east"
drag, startPoint x: 1168, startPoint y: 220, endPoint x: 1056, endPoint y: 228, distance: 112.3
click at [1057, 228] on form "Display Timezone Pacific Time - US & Canada (2:12 pm) east Time zone am/pm 24h …" at bounding box center [1217, 205] width 567 height 97
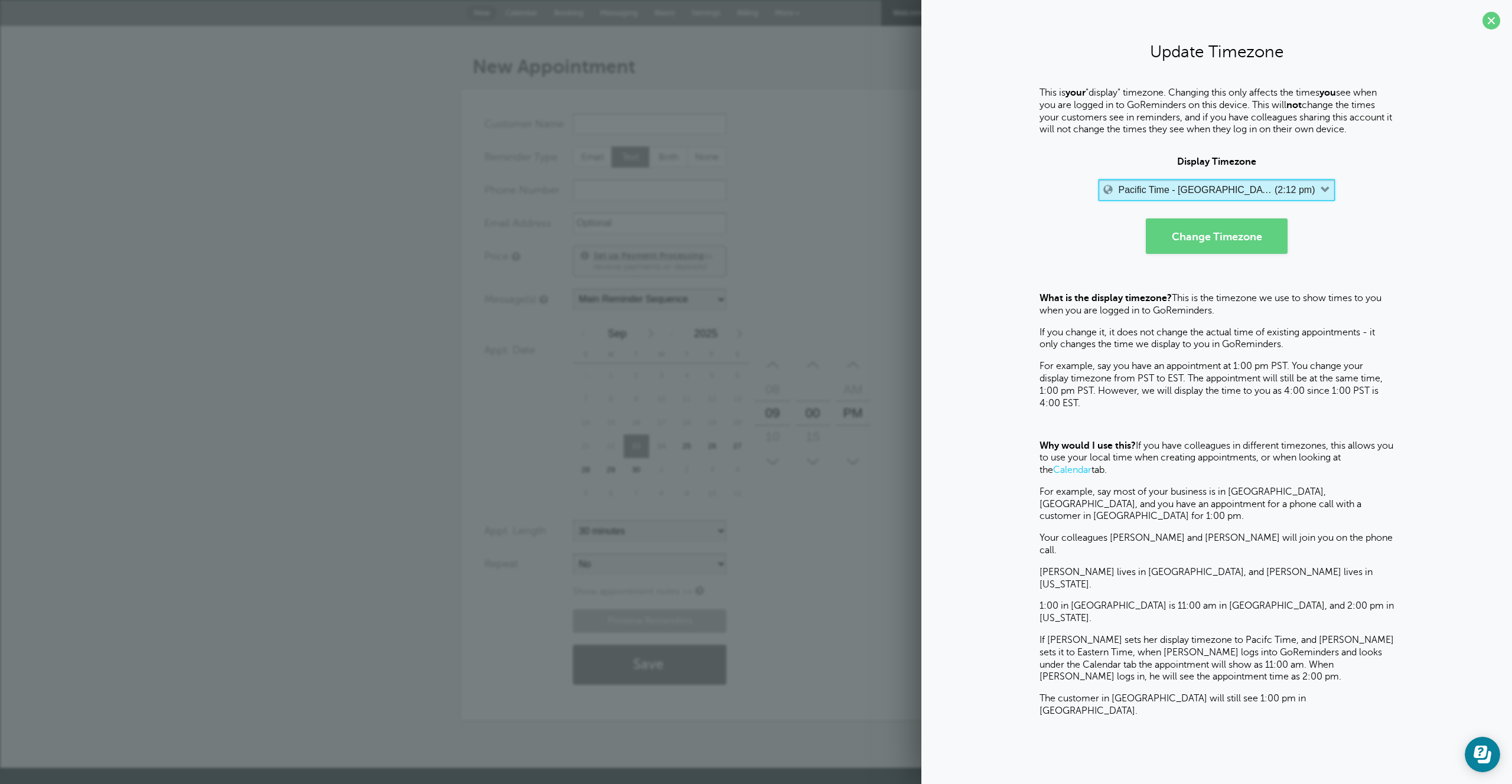
click at [1144, 189] on label "Pacific Time - [GEOGRAPHIC_DATA] & [GEOGRAPHIC_DATA]" at bounding box center [1195, 190] width 154 height 11
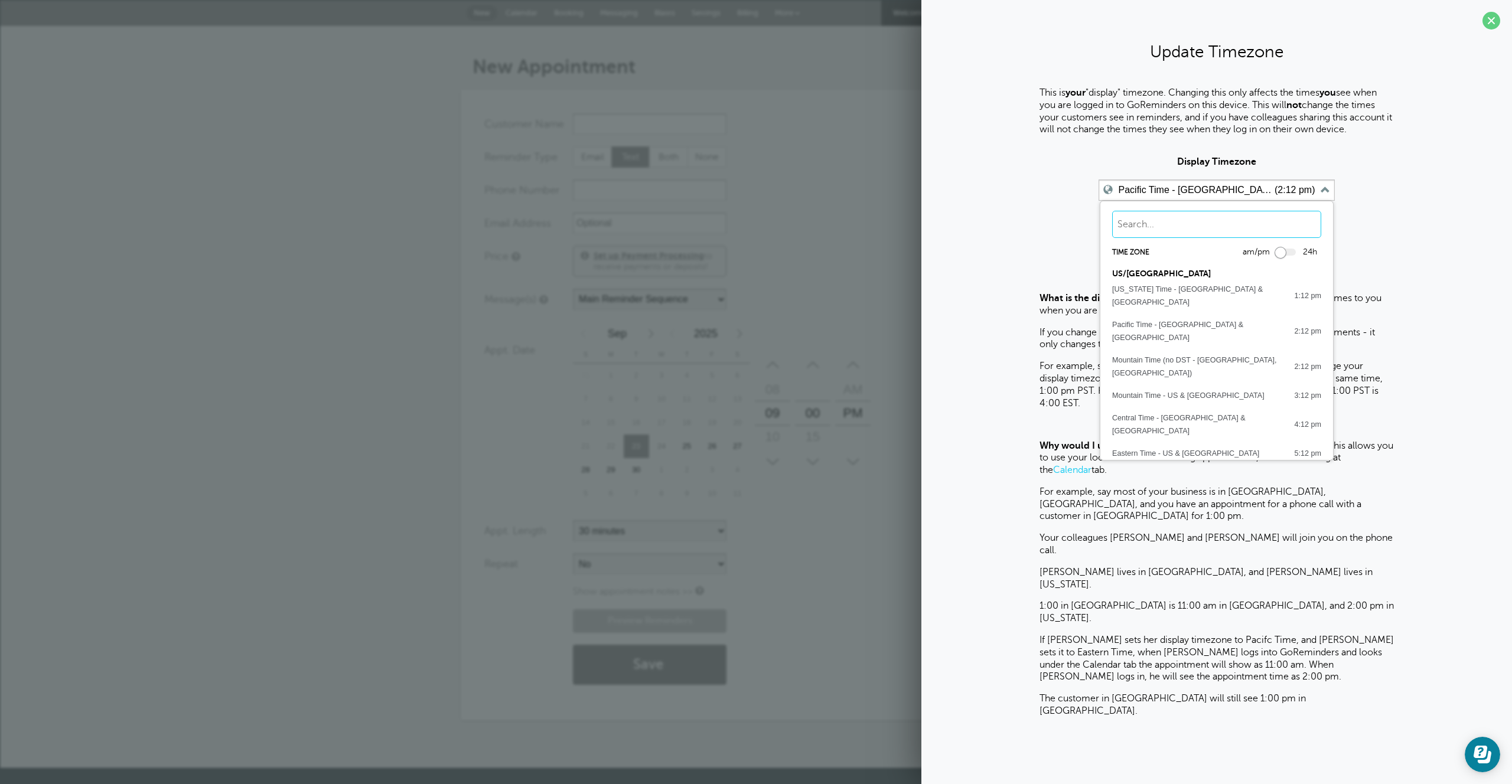
click at [1136, 232] on input "text" at bounding box center [1216, 224] width 209 height 27
type input "new"
click at [1145, 218] on button "Change Timezone" at bounding box center [1216, 236] width 142 height 36
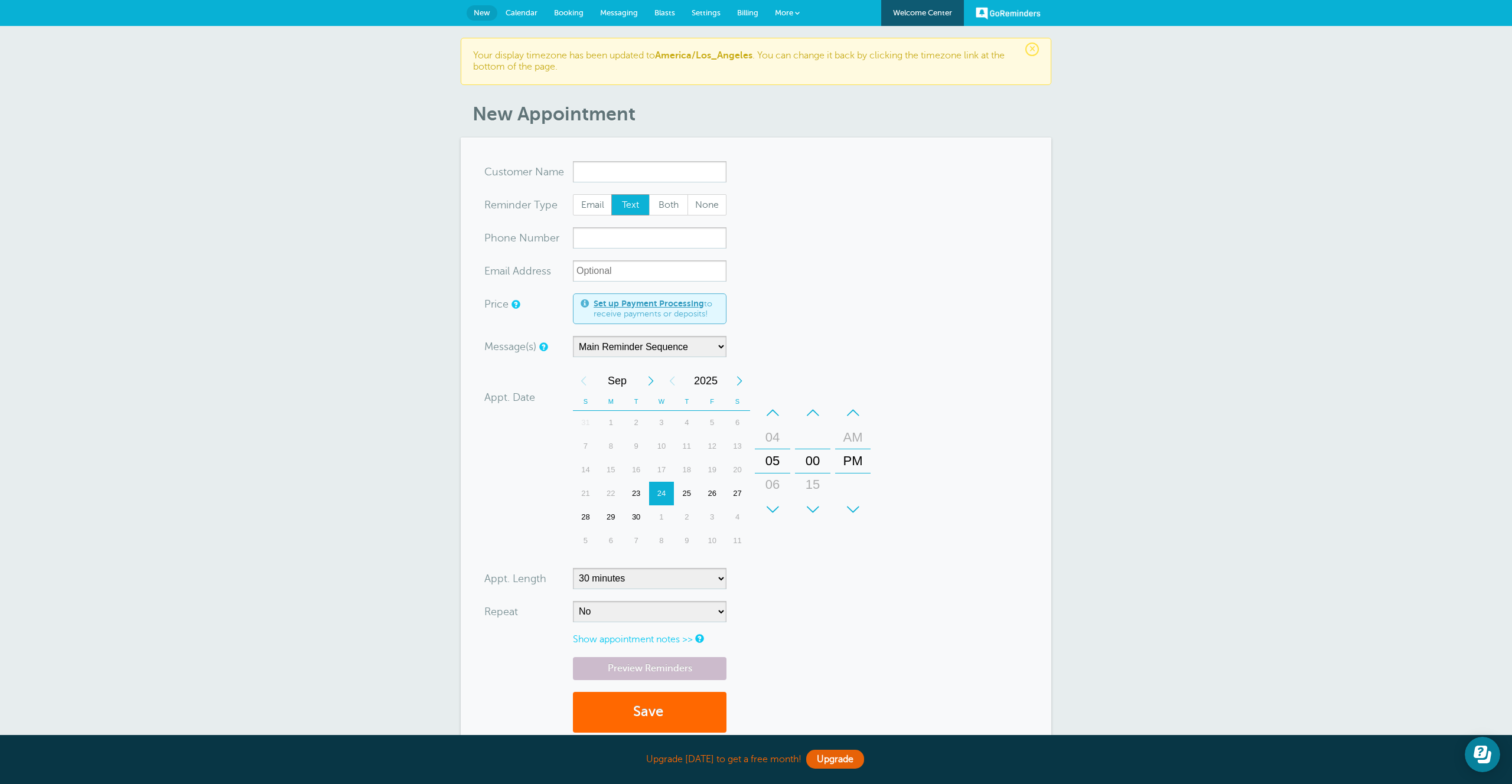
scroll to position [164, 0]
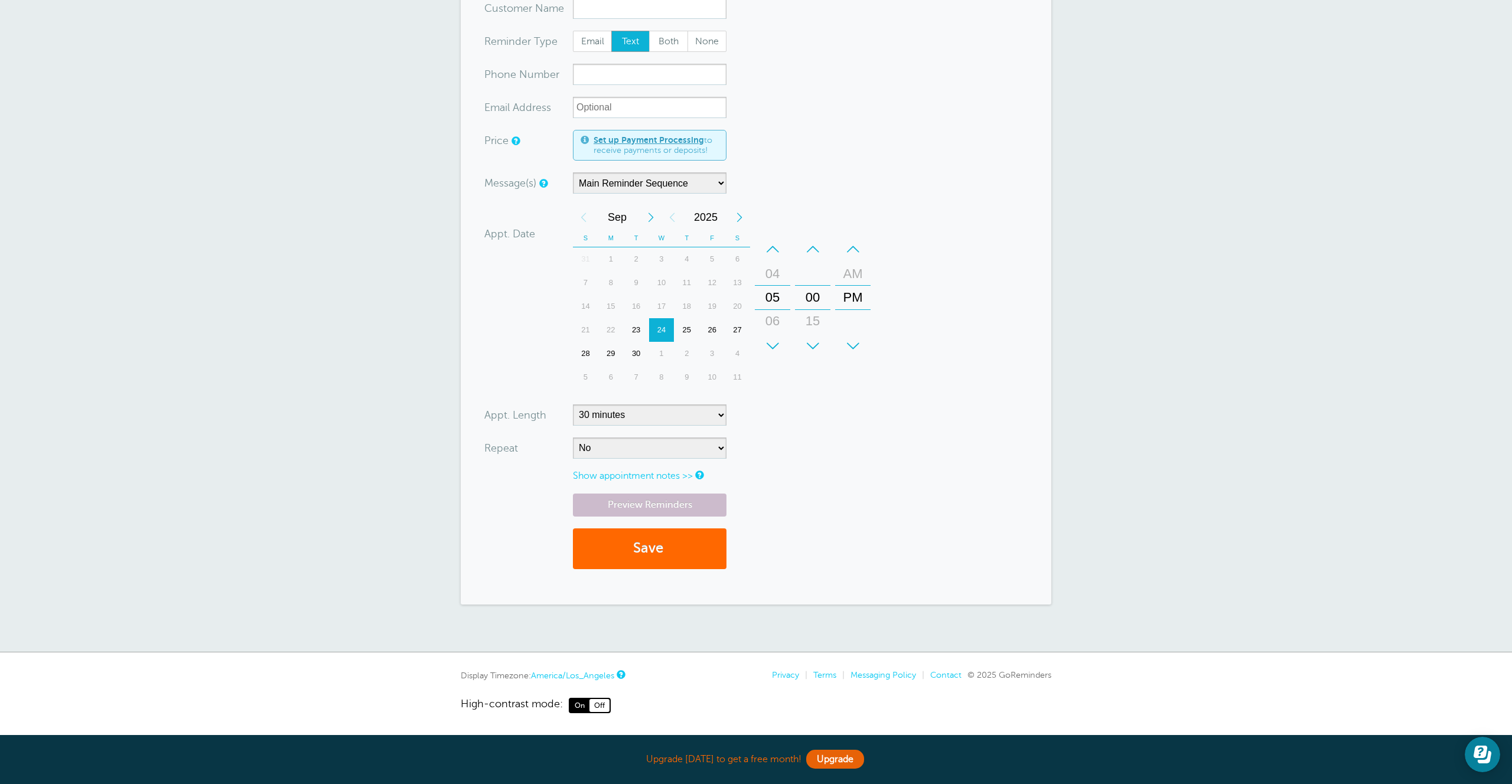
click at [588, 677] on link "America/Los_Angeles" at bounding box center [573, 675] width 83 height 9
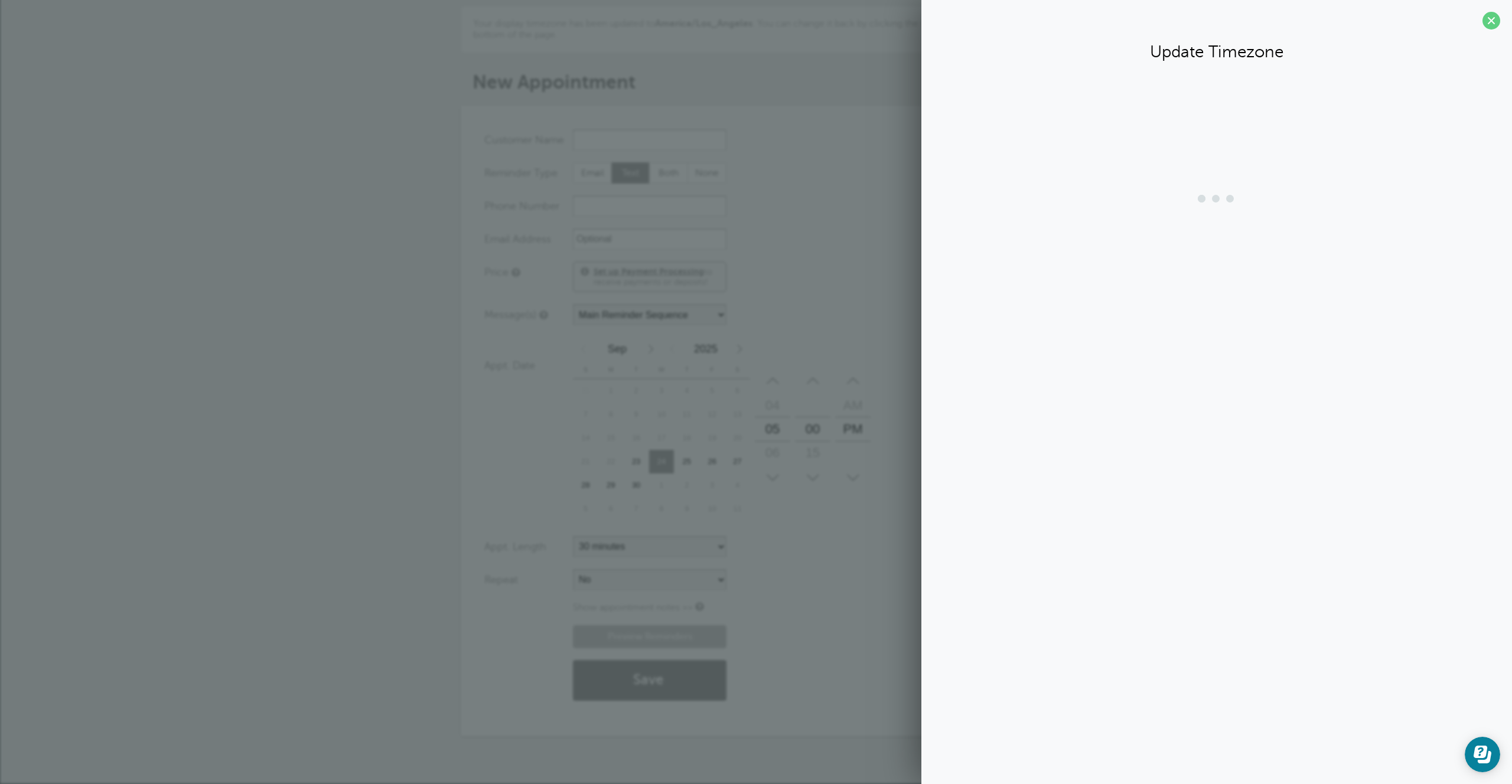
scroll to position [32, 0]
